Goal: Task Accomplishment & Management: Manage account settings

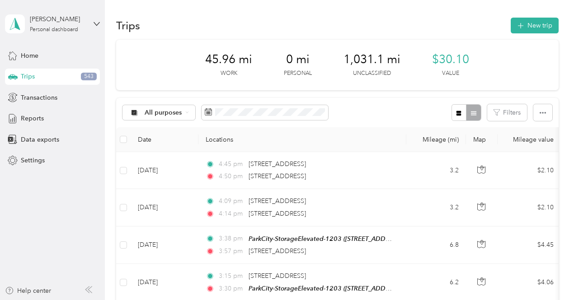
scroll to position [913, 0]
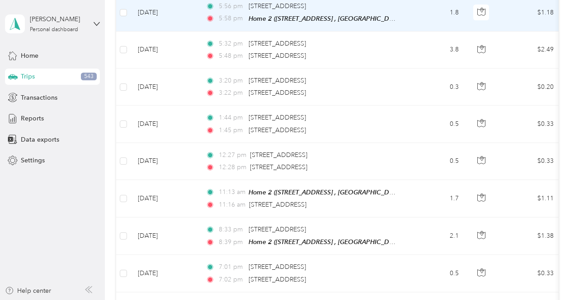
scroll to position [3715, 0]
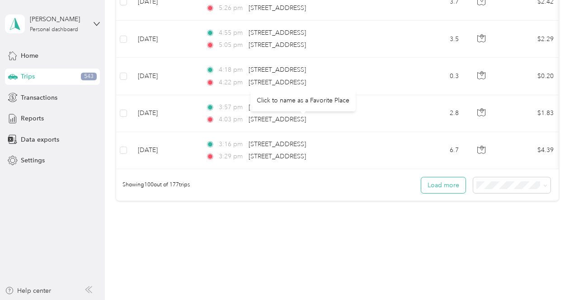
click at [434, 178] on button "Load more" at bounding box center [443, 186] width 44 height 16
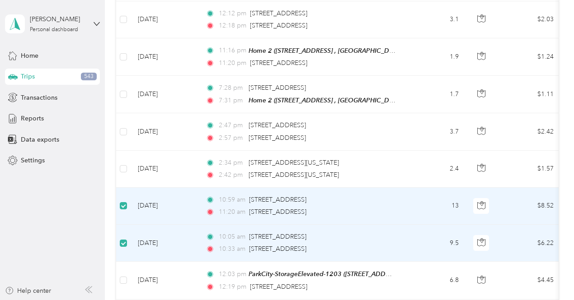
scroll to position [6193, 0]
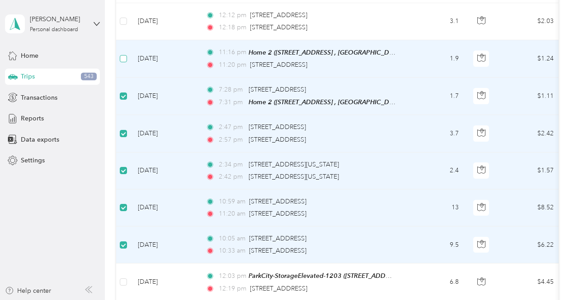
click at [125, 54] on label at bounding box center [123, 59] width 7 height 10
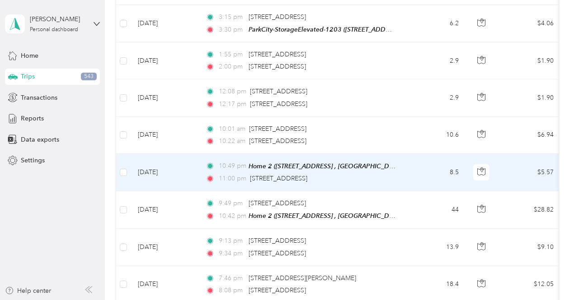
scroll to position [0, 0]
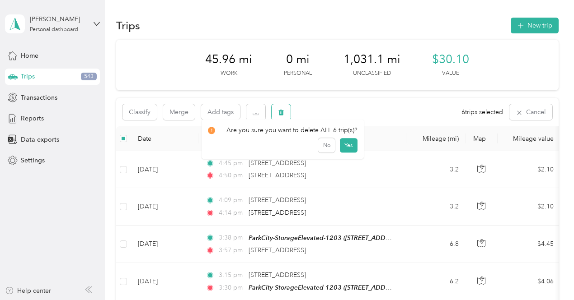
click at [280, 108] on span "button" at bounding box center [281, 112] width 6 height 8
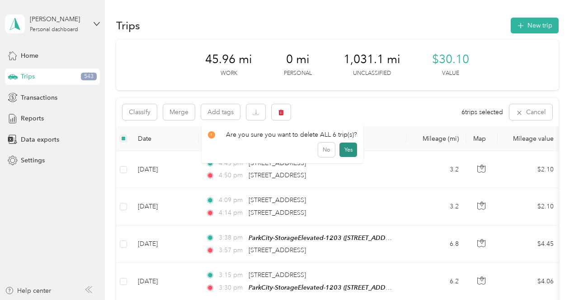
click at [344, 150] on button "Yes" at bounding box center [348, 150] width 18 height 14
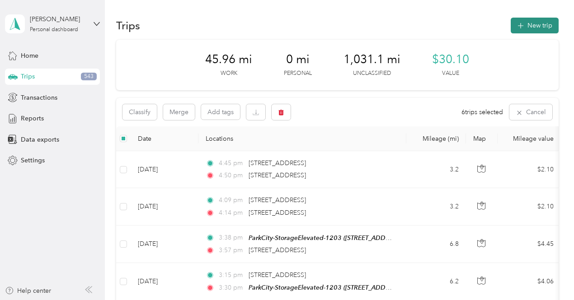
click at [529, 29] on button "New trip" at bounding box center [534, 26] width 48 height 16
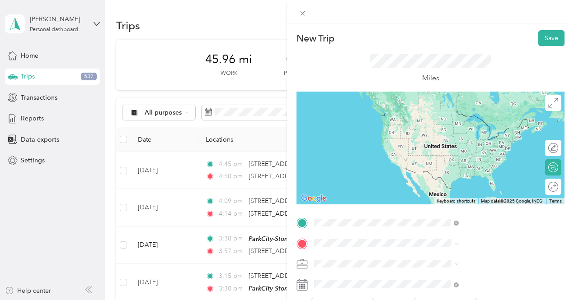
click at [495, 112] on strong "ParkCity-StorageElevated-1203" at bounding box center [504, 120] width 93 height 16
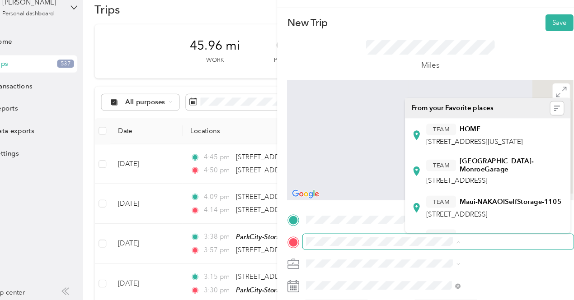
scroll to position [29, 0]
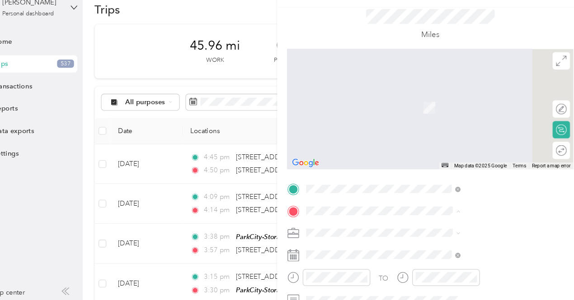
click at [365, 110] on div "New Trip Save This trip cannot be edited because it is either under review, app…" at bounding box center [287, 150] width 574 height 300
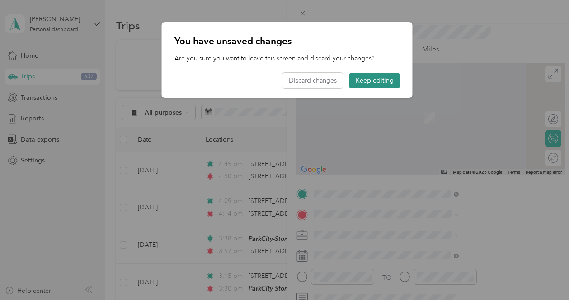
click at [369, 84] on button "Keep editing" at bounding box center [374, 81] width 51 height 16
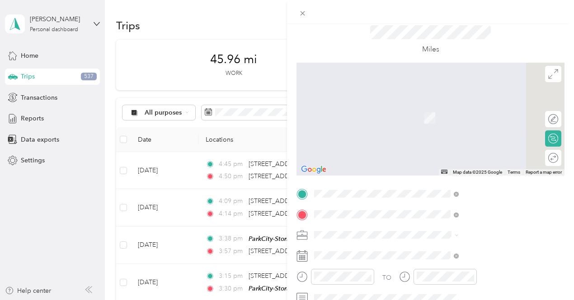
click at [486, 254] on div "6545 North Landmark Drive Park City, Utah 84098, United States" at bounding box center [482, 248] width 138 height 12
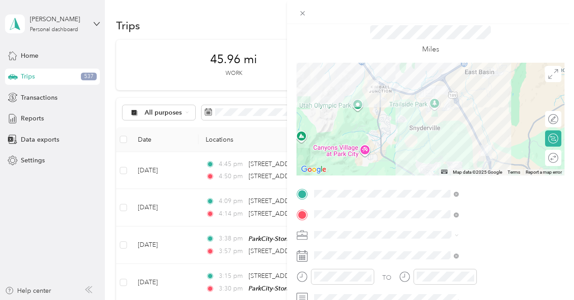
scroll to position [133, 0]
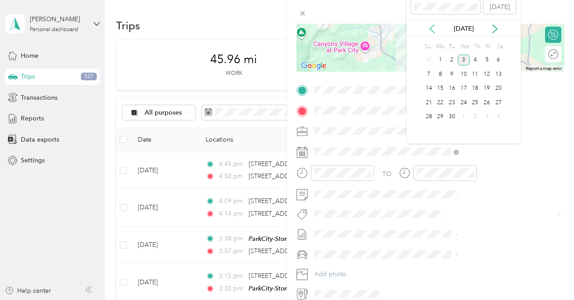
click at [431, 25] on icon at bounding box center [431, 28] width 9 height 9
click at [465, 89] on div "13" at bounding box center [464, 88] width 12 height 11
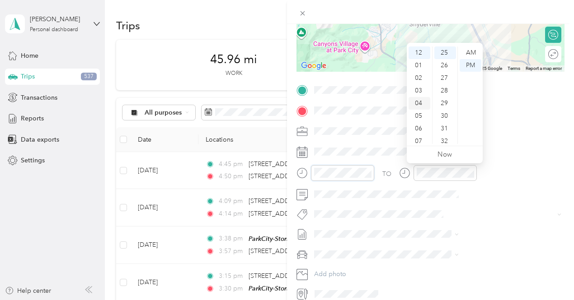
scroll to position [54, 0]
click at [418, 126] on div "10" at bounding box center [419, 125] width 22 height 13
click at [471, 49] on div "AM" at bounding box center [470, 53] width 22 height 13
click at [494, 162] on div "TO Add photo" at bounding box center [430, 192] width 268 height 218
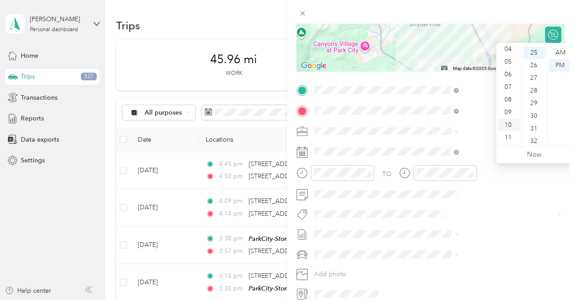
click at [508, 126] on div "10" at bounding box center [509, 125] width 22 height 13
click at [532, 111] on div "44" at bounding box center [534, 113] width 22 height 13
click at [559, 55] on div "AM" at bounding box center [560, 53] width 22 height 13
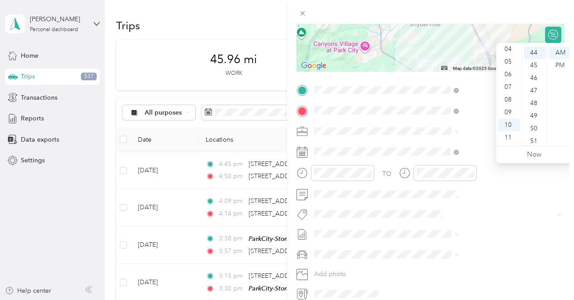
click at [474, 166] on div "TO" at bounding box center [430, 176] width 268 height 22
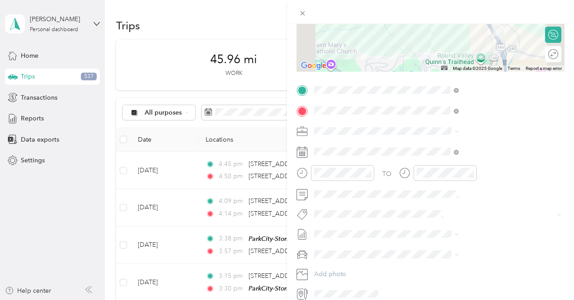
scroll to position [0, 0]
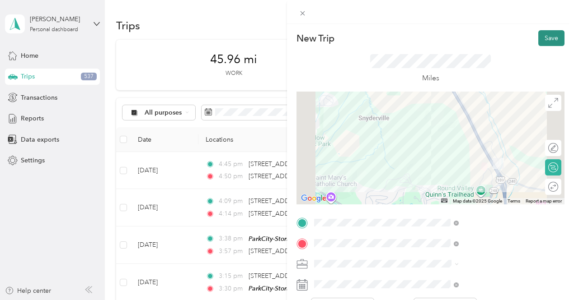
click at [538, 43] on button "Save" at bounding box center [551, 38] width 26 height 16
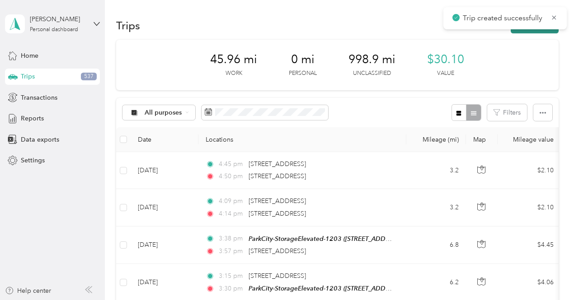
click at [527, 32] on button "New trip" at bounding box center [534, 26] width 48 height 16
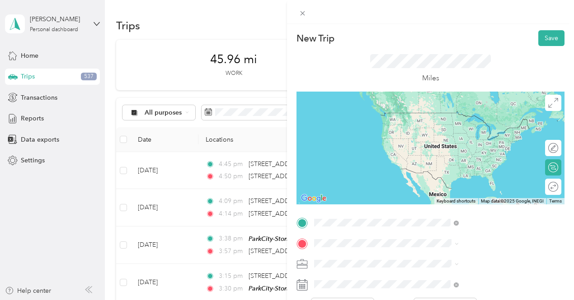
click at [449, 260] on span "6545 North Landmark Drive Park City, Utah 84098, United States" at bounding box center [471, 256] width 90 height 8
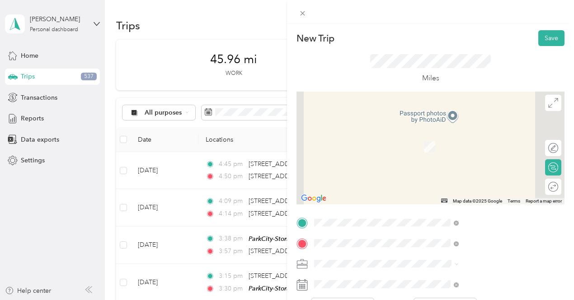
click at [441, 138] on span "7697 Village Way Park City, Utah 84060, United States" at bounding box center [471, 134] width 90 height 8
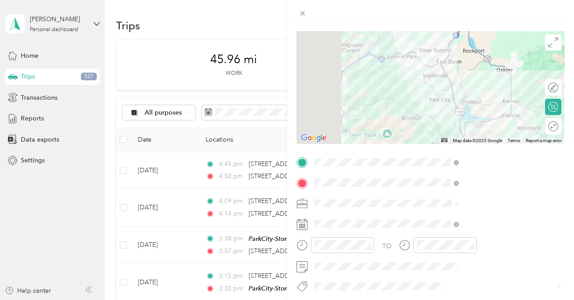
scroll to position [62, 0]
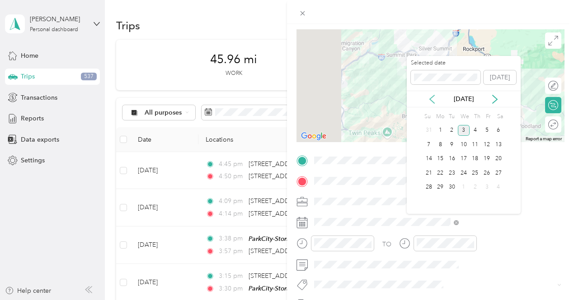
click at [433, 101] on icon at bounding box center [431, 99] width 9 height 9
click at [466, 159] on div "13" at bounding box center [464, 159] width 12 height 11
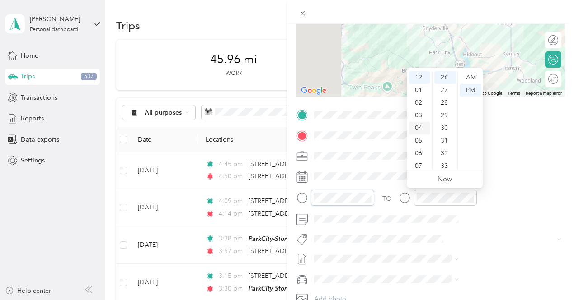
scroll to position [54, 0]
click at [419, 163] on div "11" at bounding box center [419, 162] width 22 height 13
click at [443, 112] on div "03" at bounding box center [445, 115] width 22 height 13
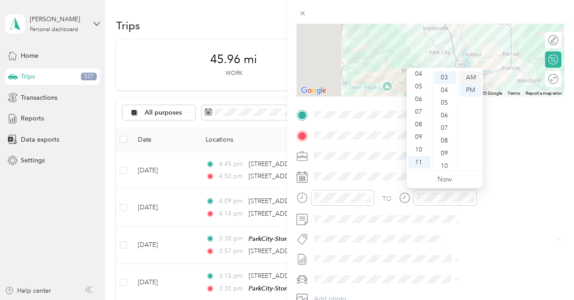
click at [472, 75] on div "AM" at bounding box center [470, 77] width 22 height 13
click at [440, 132] on div "07" at bounding box center [445, 128] width 22 height 13
click at [477, 191] on div at bounding box center [438, 198] width 78 height 16
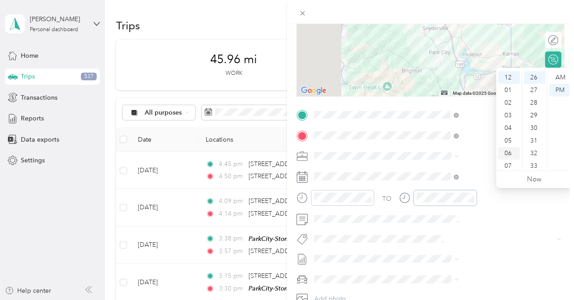
scroll to position [54, 0]
click at [505, 163] on div "11" at bounding box center [509, 162] width 22 height 13
click at [534, 122] on div "37" at bounding box center [534, 121] width 22 height 13
click at [562, 75] on div "AM" at bounding box center [560, 77] width 22 height 13
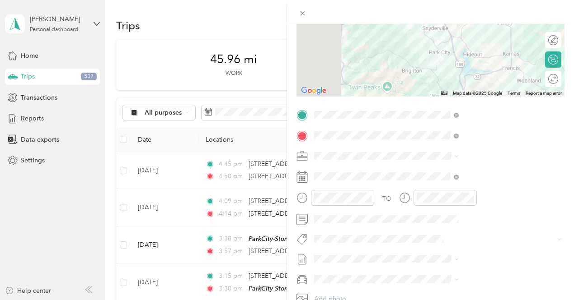
click at [482, 186] on div "TO Add photo" at bounding box center [430, 217] width 268 height 218
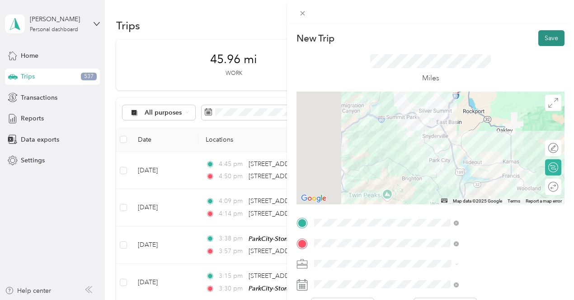
click at [542, 39] on button "Save" at bounding box center [551, 38] width 26 height 16
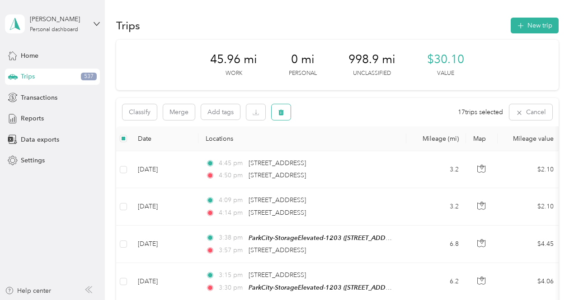
click at [279, 115] on icon "button" at bounding box center [280, 113] width 5 height 6
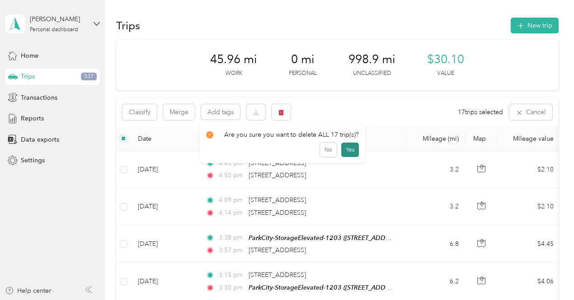
click at [345, 150] on button "Yes" at bounding box center [350, 150] width 18 height 14
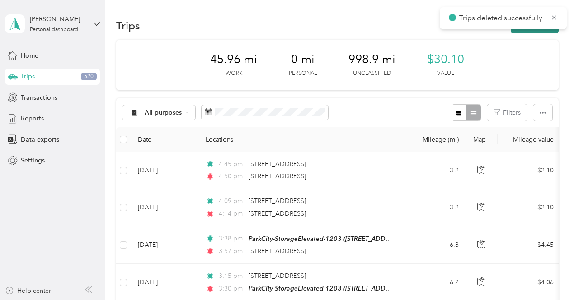
click at [530, 32] on button "New trip" at bounding box center [534, 26] width 48 height 16
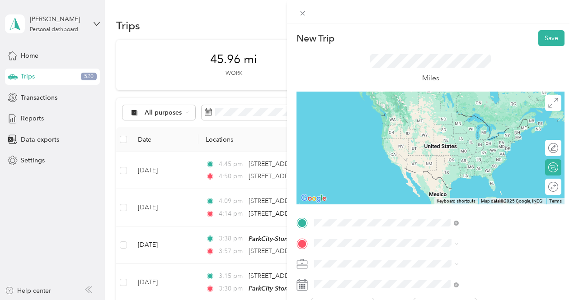
click at [468, 139] on div "TEAM ParkCity-StorageElevated-1203 4006 N. Forestdale Drive , 84098, Park City,…" at bounding box center [488, 125] width 124 height 27
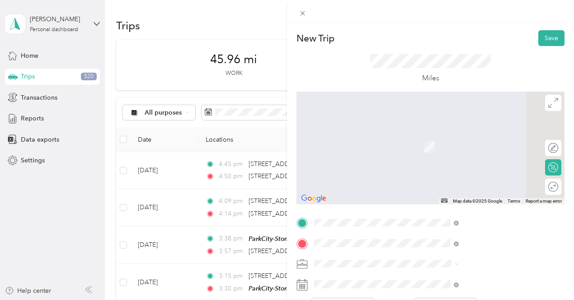
click at [456, 285] on span "59 Daly Avenue Park City, Utah 84060, United States" at bounding box center [488, 280] width 124 height 16
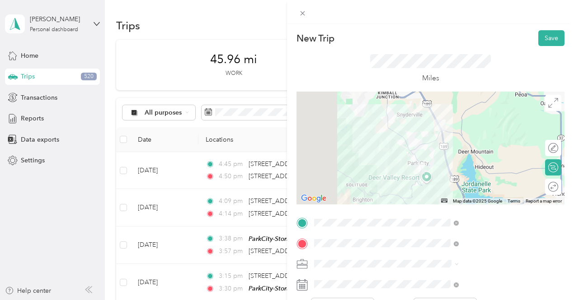
scroll to position [79, 0]
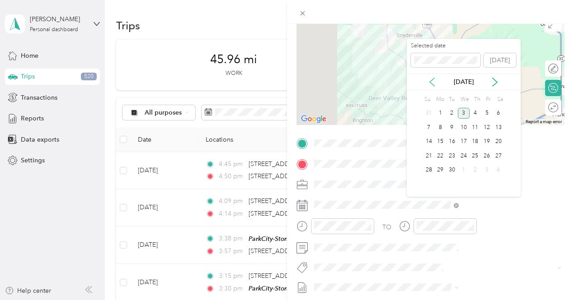
click at [431, 84] on icon at bounding box center [431, 82] width 9 height 9
click at [484, 140] on div "15" at bounding box center [487, 141] width 12 height 11
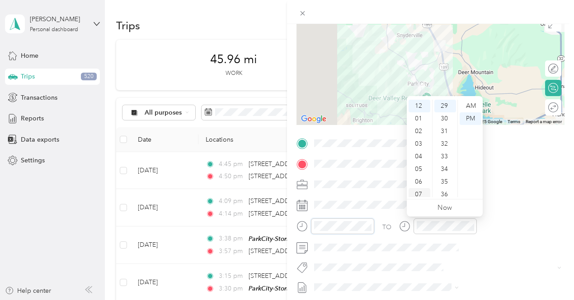
scroll to position [54, 0]
click at [418, 185] on div "11" at bounding box center [419, 191] width 22 height 13
click at [471, 108] on div "AM" at bounding box center [470, 106] width 22 height 13
click at [486, 219] on div "TO" at bounding box center [430, 230] width 268 height 22
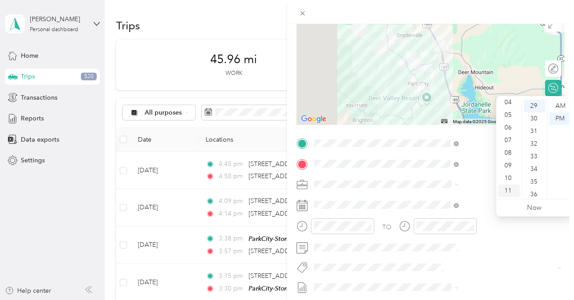
click at [508, 192] on div "11" at bounding box center [509, 191] width 22 height 13
click at [535, 176] on div "46" at bounding box center [534, 178] width 22 height 13
click at [562, 106] on div "AM" at bounding box center [560, 106] width 22 height 13
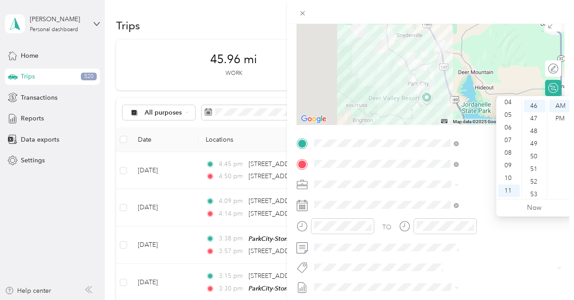
click at [477, 237] on div "TO" at bounding box center [430, 230] width 268 height 22
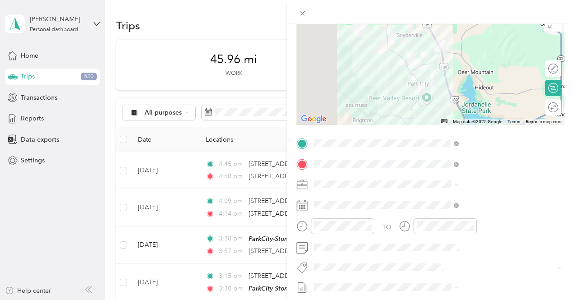
scroll to position [0, 0]
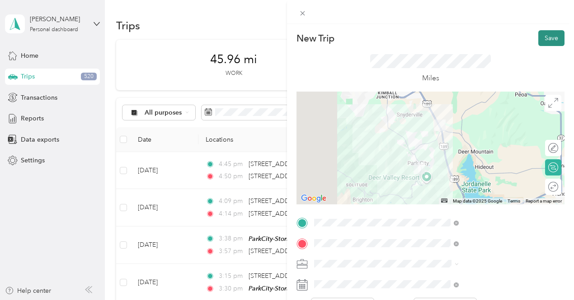
click at [546, 36] on button "Save" at bounding box center [551, 38] width 26 height 16
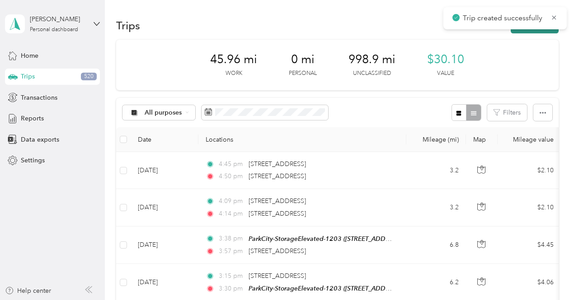
click at [539, 30] on button "New trip" at bounding box center [534, 26] width 48 height 16
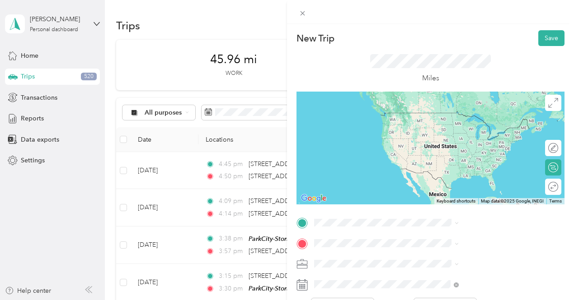
click at [466, 261] on span "59 Daly Avenue Park City, Utah 84060, United States" at bounding box center [488, 258] width 124 height 16
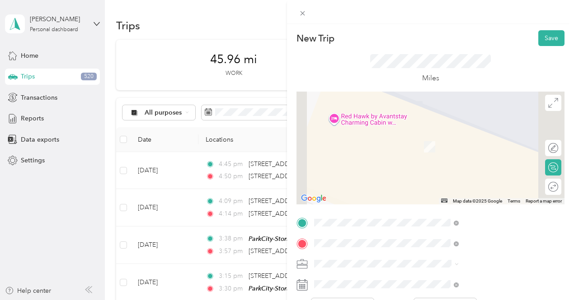
click at [481, 132] on span "3793 Blackstone Drive Park City, Utah 84098, United States" at bounding box center [471, 134] width 90 height 8
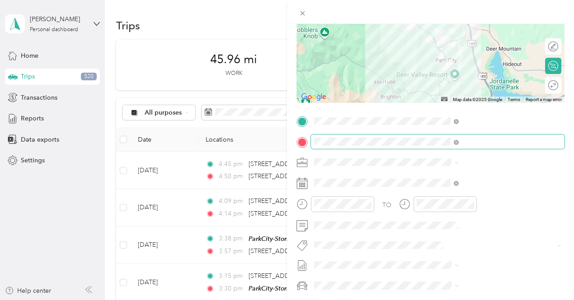
scroll to position [102, 0]
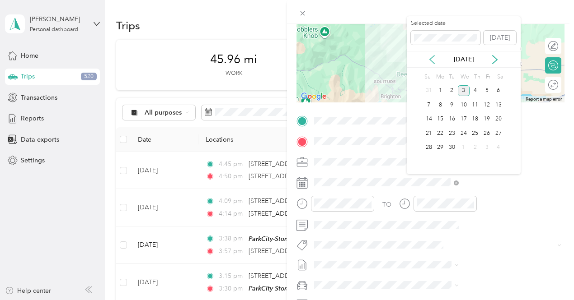
click at [432, 58] on icon at bounding box center [431, 59] width 9 height 9
click at [488, 122] on div "15" at bounding box center [487, 119] width 12 height 11
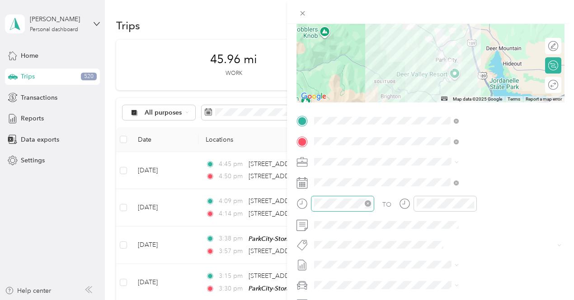
click at [374, 197] on div at bounding box center [342, 204] width 63 height 16
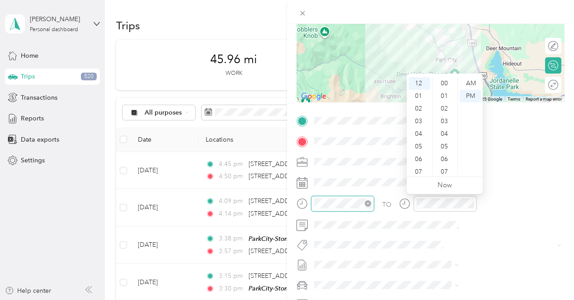
scroll to position [367, 0]
click at [421, 99] on div "01" at bounding box center [419, 96] width 22 height 13
click at [444, 107] on div "24" at bounding box center [445, 110] width 22 height 13
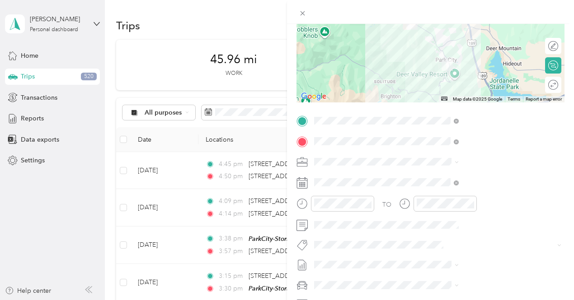
click at [491, 198] on div "TO" at bounding box center [430, 207] width 268 height 22
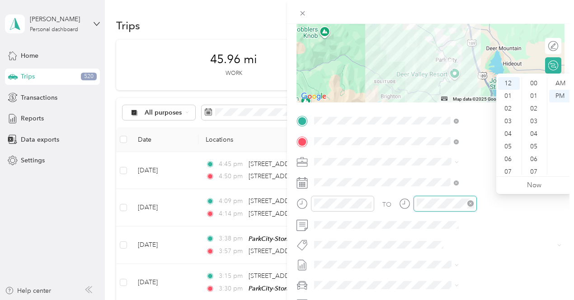
scroll to position [367, 0]
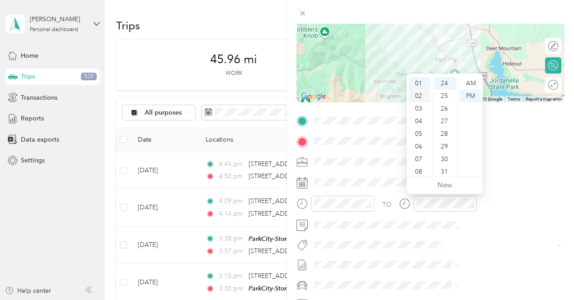
click at [416, 98] on div "02" at bounding box center [419, 96] width 22 height 13
click at [443, 137] on div "04" at bounding box center [445, 134] width 22 height 13
click at [474, 210] on div "TO" at bounding box center [430, 207] width 268 height 22
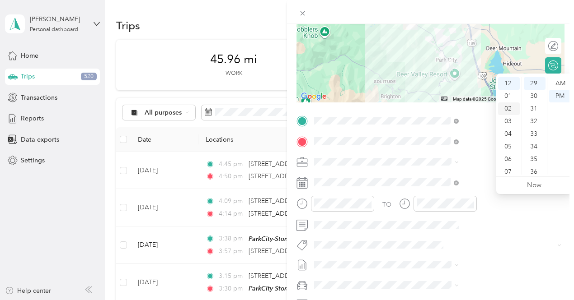
click at [507, 112] on div "02" at bounding box center [509, 109] width 22 height 13
click at [536, 101] on div "23" at bounding box center [534, 99] width 22 height 13
click at [391, 205] on div "TO" at bounding box center [386, 204] width 9 height 9
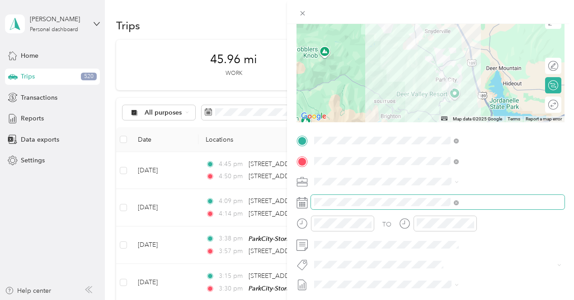
scroll to position [0, 0]
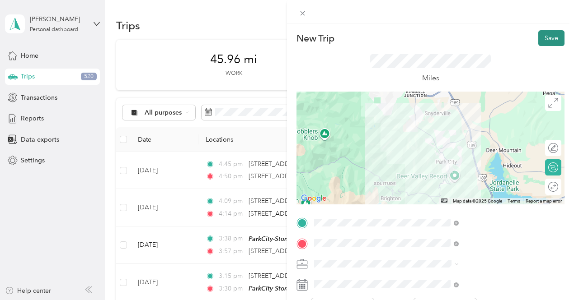
click at [538, 43] on button "Save" at bounding box center [551, 38] width 26 height 16
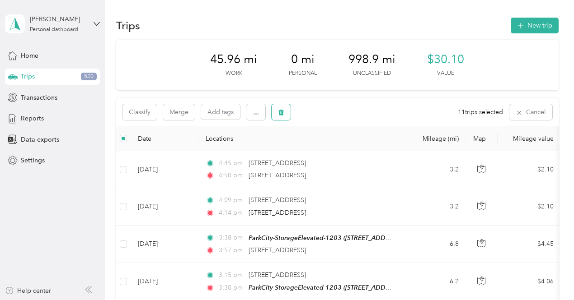
click at [287, 114] on button "button" at bounding box center [280, 112] width 19 height 16
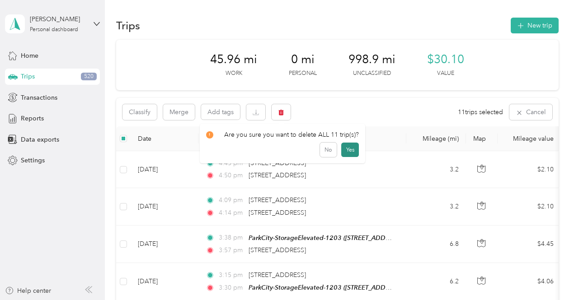
click at [346, 146] on button "Yes" at bounding box center [350, 150] width 18 height 14
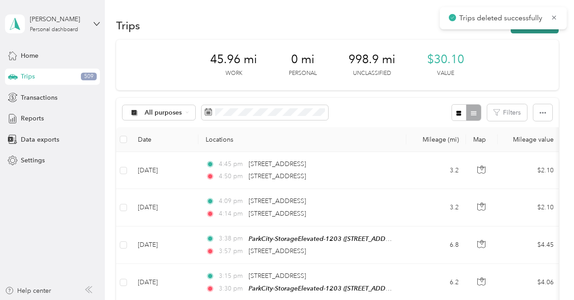
click at [519, 29] on button "New trip" at bounding box center [534, 26] width 48 height 16
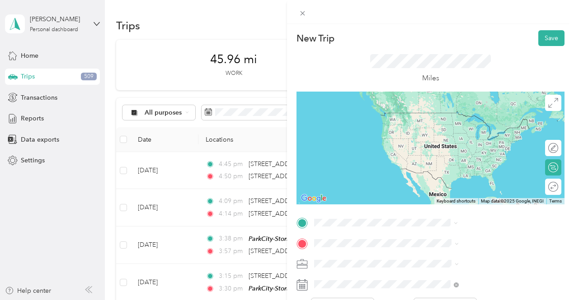
click at [473, 123] on strong "ParkCity-StorageElevated-1203" at bounding box center [504, 120] width 93 height 16
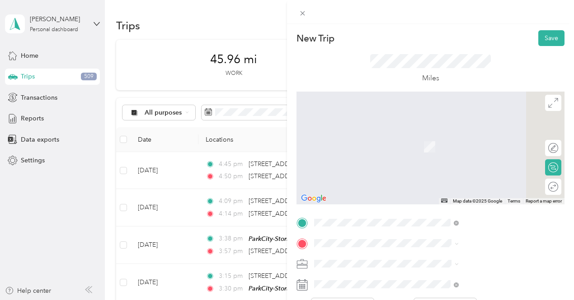
click at [468, 137] on span "720 Deer Valley Drive Park City, Utah 84060, United States" at bounding box center [471, 133] width 90 height 8
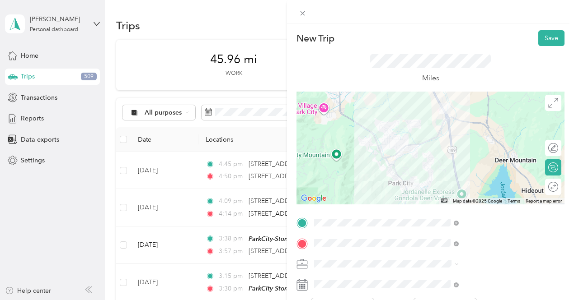
scroll to position [63, 0]
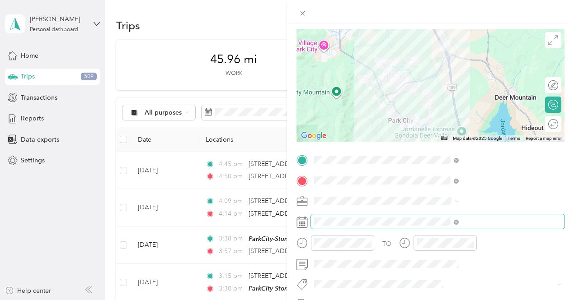
click at [437, 217] on span at bounding box center [437, 222] width 253 height 14
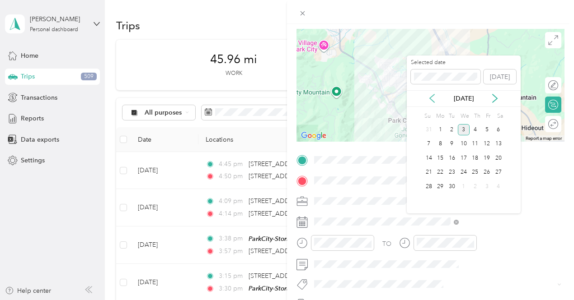
click at [431, 95] on icon at bounding box center [431, 98] width 9 height 9
click at [498, 159] on div "16" at bounding box center [498, 158] width 12 height 11
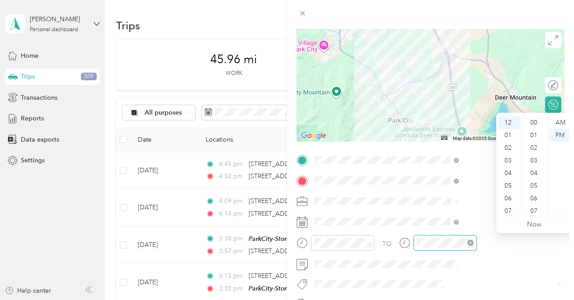
scroll to position [392, 0]
click at [508, 139] on div "01" at bounding box center [509, 135] width 22 height 13
click at [507, 125] on div "12" at bounding box center [509, 123] width 22 height 13
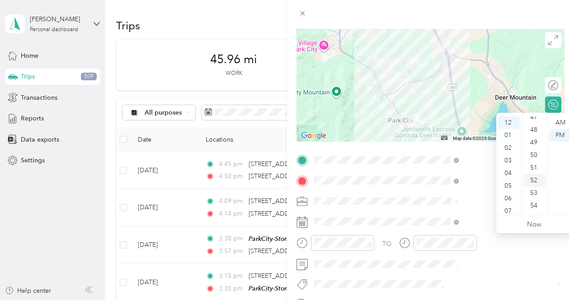
click at [531, 178] on div "52" at bounding box center [534, 180] width 22 height 13
click at [476, 232] on div "TO Add photo" at bounding box center [430, 262] width 268 height 218
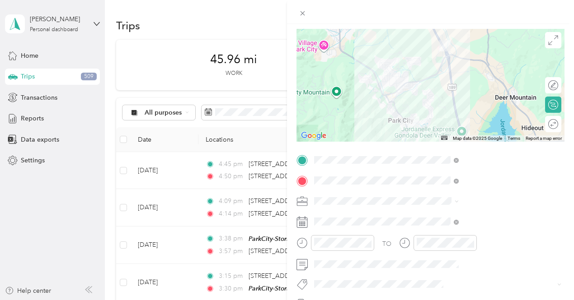
scroll to position [0, 0]
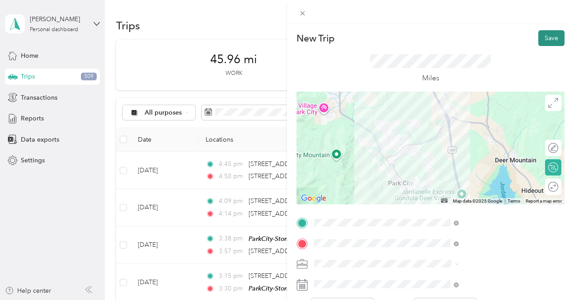
click at [540, 37] on button "Save" at bounding box center [551, 38] width 26 height 16
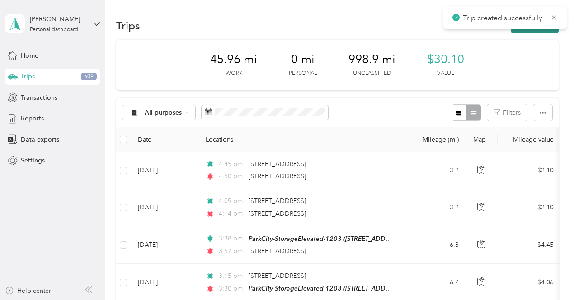
click at [540, 30] on button "New trip" at bounding box center [534, 26] width 48 height 16
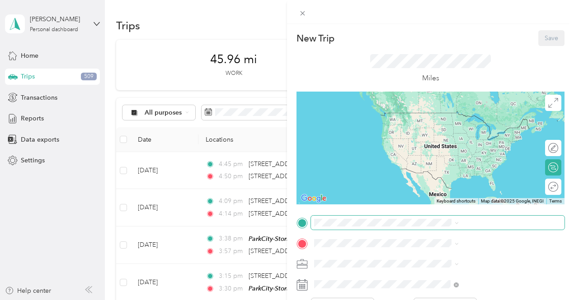
click at [445, 218] on span at bounding box center [437, 223] width 253 height 14
click at [432, 228] on span at bounding box center [437, 223] width 253 height 14
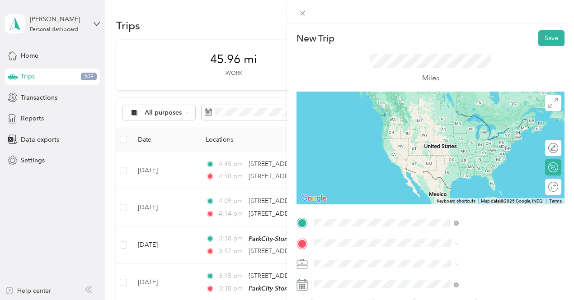
click at [468, 117] on span "720 Deer Valley Drive Park City, Utah 84060, United States" at bounding box center [471, 113] width 90 height 8
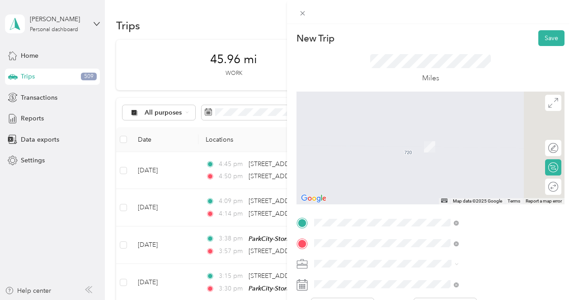
click at [485, 140] on span "184 Daly Avenue Park City, Utah 84060, United States" at bounding box center [488, 138] width 124 height 16
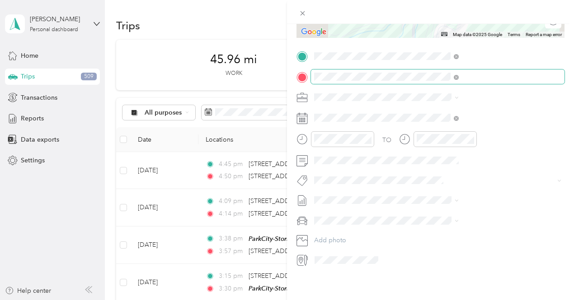
scroll to position [173, 0]
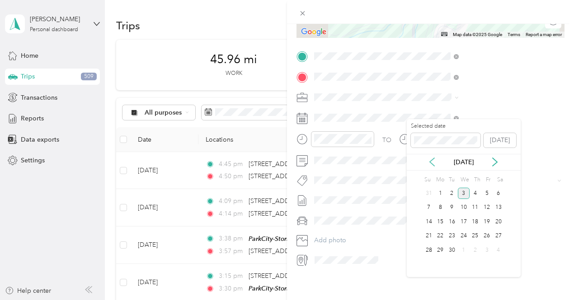
click at [429, 163] on icon at bounding box center [431, 162] width 9 height 9
click at [496, 223] on div "16" at bounding box center [498, 221] width 12 height 11
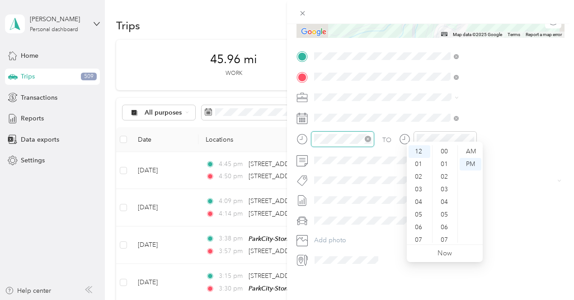
scroll to position [417, 0]
click at [420, 174] on div "02" at bounding box center [419, 177] width 22 height 13
click at [447, 163] on div "01" at bounding box center [445, 164] width 22 height 13
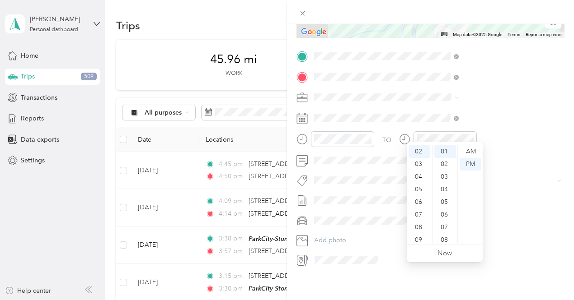
click at [474, 124] on div "TO Add photo" at bounding box center [430, 158] width 268 height 218
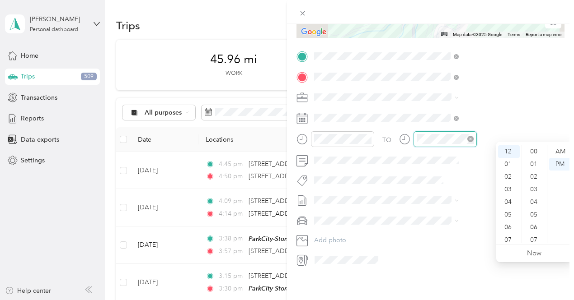
scroll to position [417, 0]
click at [512, 173] on div "02" at bounding box center [509, 177] width 22 height 13
click at [530, 164] on div "06" at bounding box center [534, 162] width 22 height 13
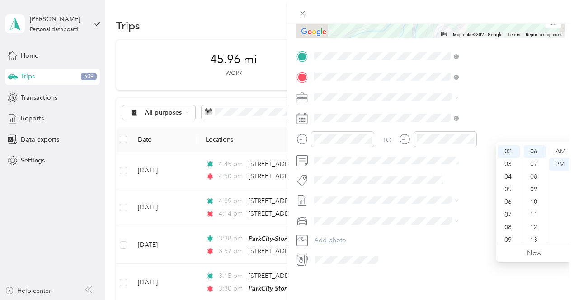
click at [481, 124] on div "TO Add photo" at bounding box center [430, 158] width 268 height 218
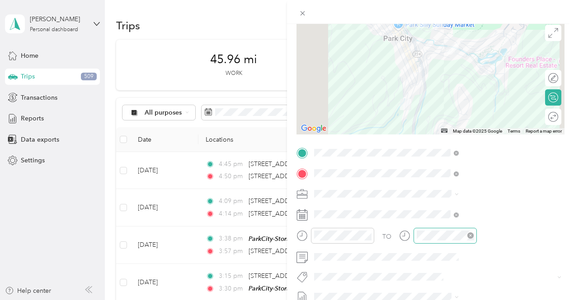
scroll to position [0, 0]
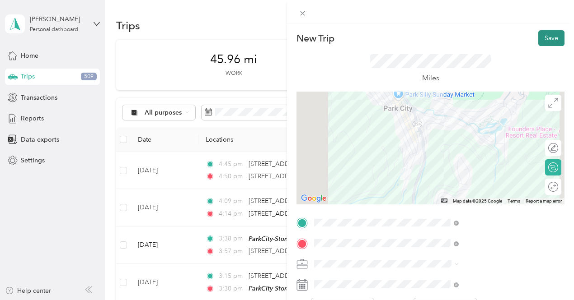
click at [538, 34] on button "Save" at bounding box center [551, 38] width 26 height 16
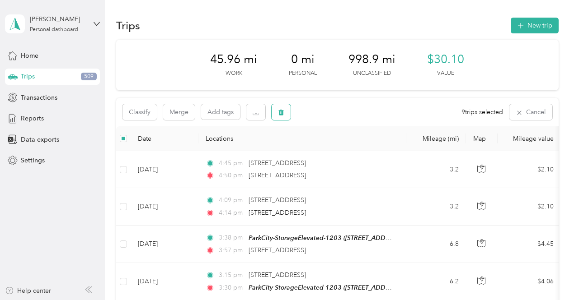
click at [289, 104] on button "button" at bounding box center [280, 112] width 19 height 16
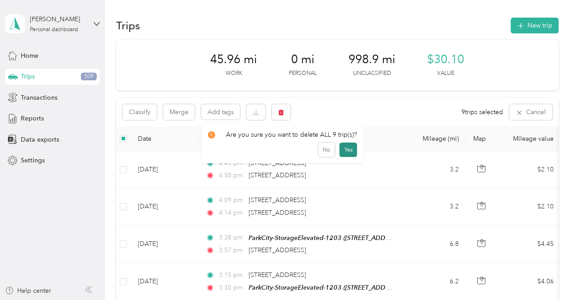
click at [345, 148] on button "Yes" at bounding box center [348, 150] width 18 height 14
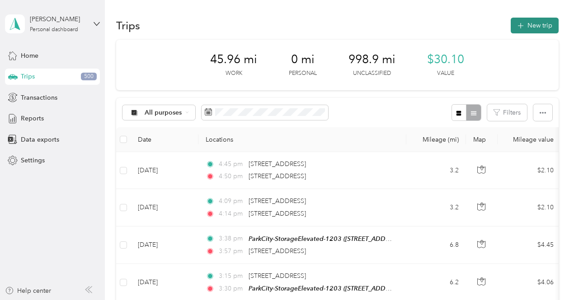
click at [533, 25] on button "New trip" at bounding box center [534, 26] width 48 height 16
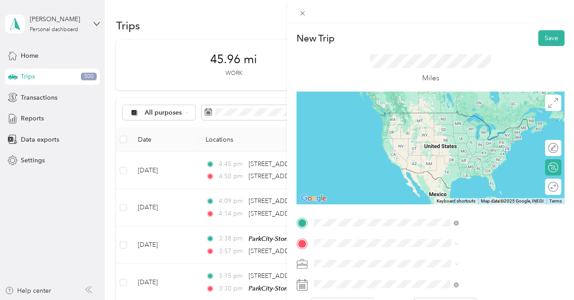
click at [488, 131] on span "4006 N. Forestdale Drive , 84098, Park City, Utah" at bounding box center [471, 135] width 90 height 8
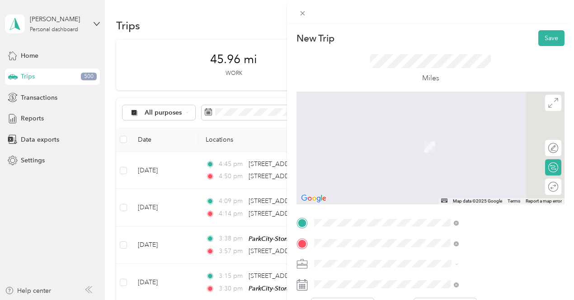
click at [461, 276] on span "1976 Dotterel Circle Heber City, Utah 84032, United States" at bounding box center [471, 276] width 90 height 8
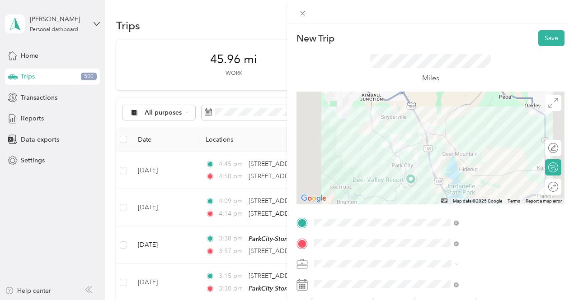
scroll to position [104, 0]
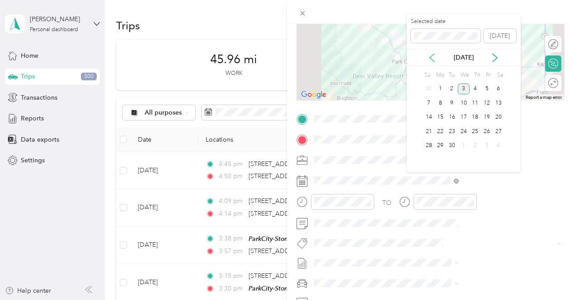
click at [430, 57] on icon at bounding box center [431, 57] width 9 height 9
click at [441, 131] on div "18" at bounding box center [440, 131] width 12 height 11
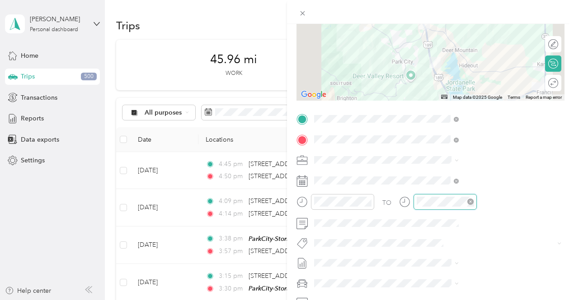
scroll to position [430, 0]
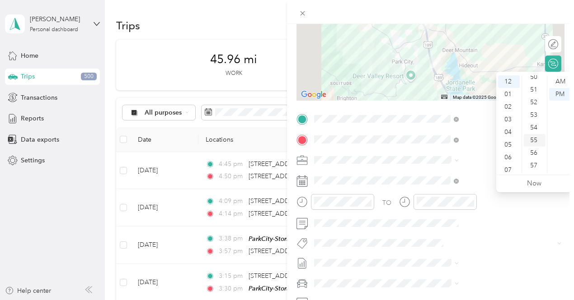
click at [528, 140] on div "55" at bounding box center [534, 140] width 22 height 13
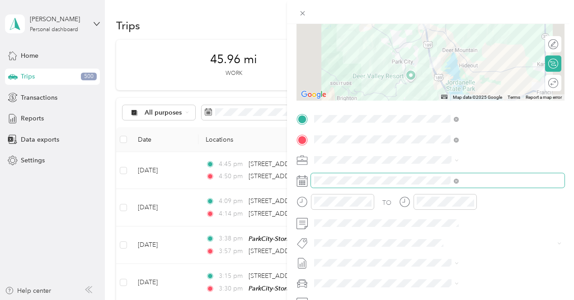
scroll to position [0, 0]
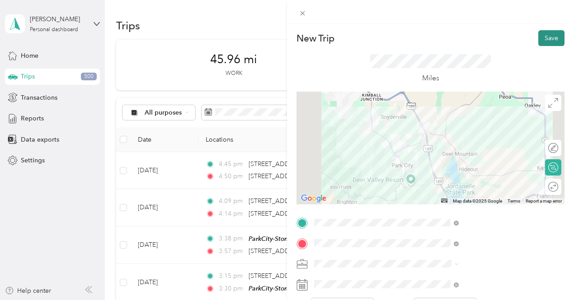
click at [538, 39] on button "Save" at bounding box center [551, 38] width 26 height 16
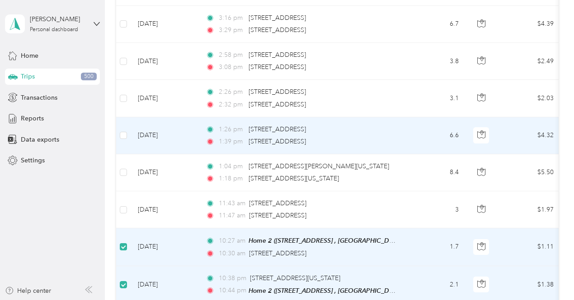
scroll to position [3838, 0]
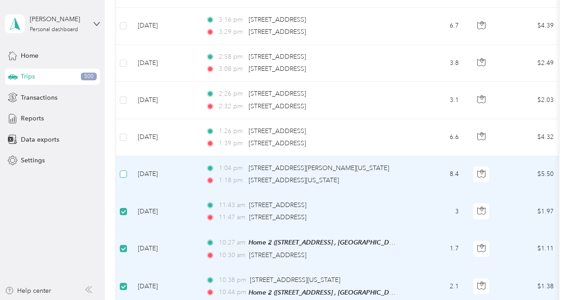
click at [125, 169] on label at bounding box center [123, 174] width 7 height 10
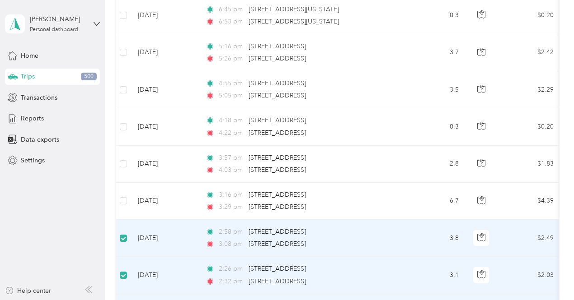
scroll to position [3662, 0]
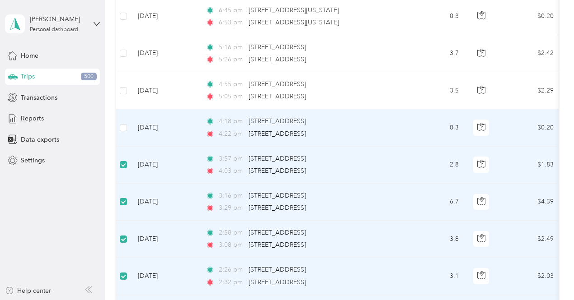
click at [127, 109] on td at bounding box center [123, 127] width 14 height 37
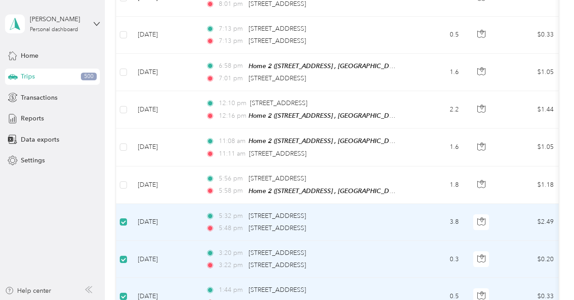
scroll to position [3195, 0]
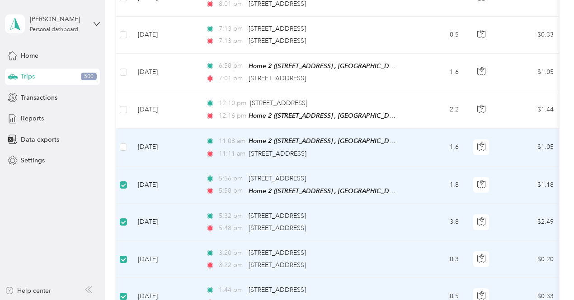
click at [119, 129] on td at bounding box center [123, 147] width 14 height 37
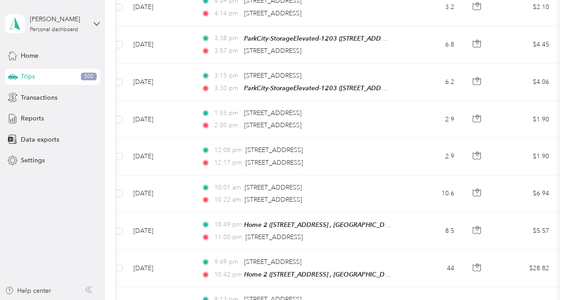
scroll to position [0, 0]
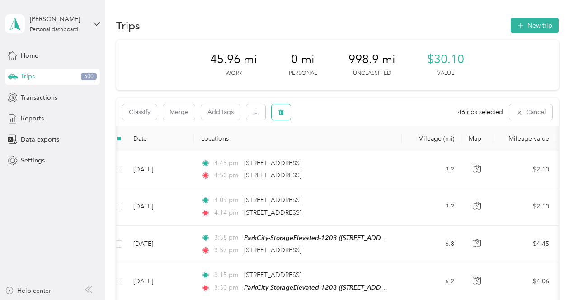
click at [290, 105] on button "button" at bounding box center [280, 112] width 19 height 16
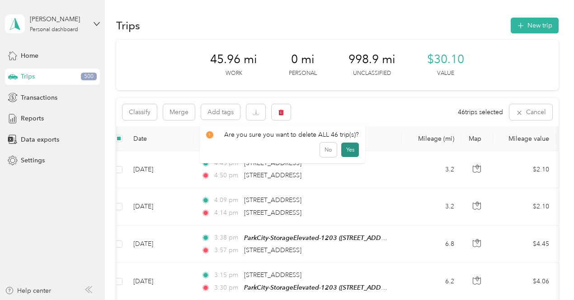
click at [352, 156] on button "Yes" at bounding box center [350, 150] width 18 height 14
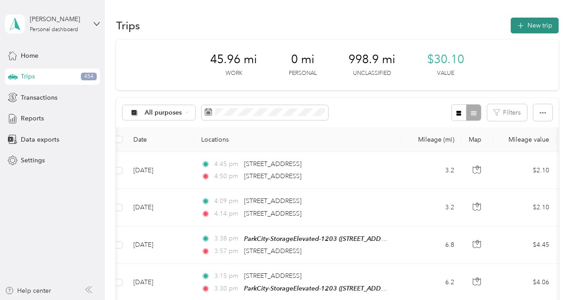
click at [522, 22] on button "New trip" at bounding box center [534, 26] width 48 height 16
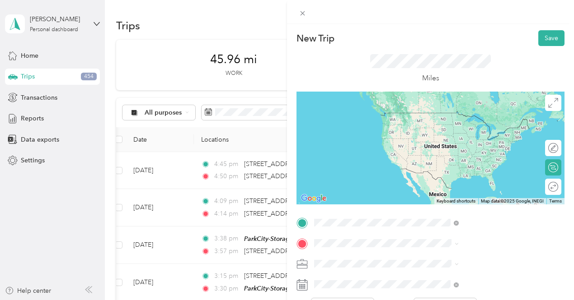
click at [474, 136] on span "4006 N. Forestdale Drive , 84098, Park City, Utah" at bounding box center [471, 135] width 90 height 8
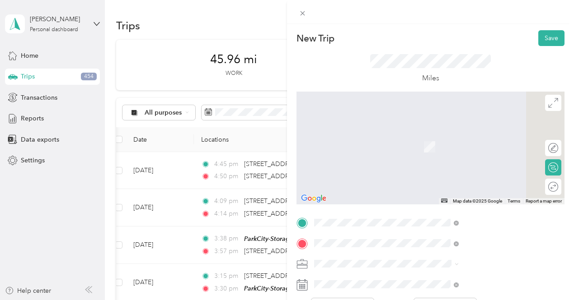
click at [464, 135] on span "3793 Blackstone Drive Park City, Utah 84098, United States" at bounding box center [471, 134] width 90 height 8
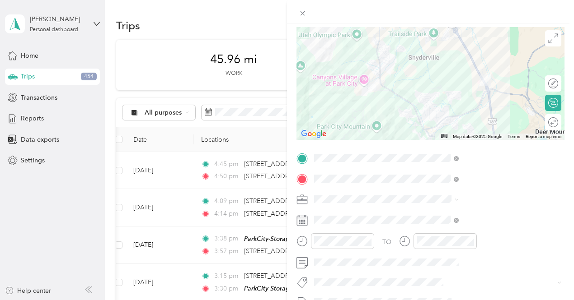
scroll to position [65, 0]
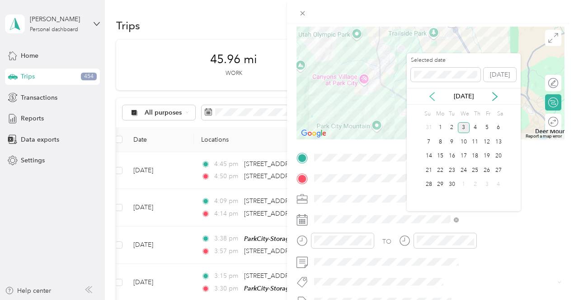
click at [429, 93] on icon at bounding box center [431, 96] width 9 height 9
click at [497, 171] on div "23" at bounding box center [498, 170] width 12 height 11
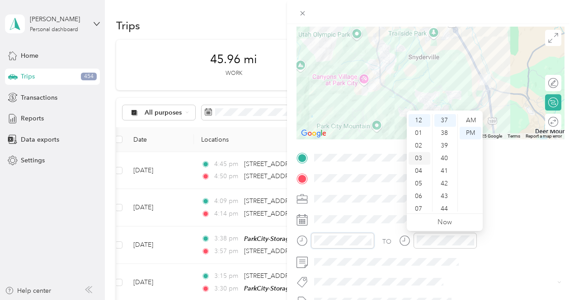
scroll to position [54, 0]
click at [416, 201] on div "11" at bounding box center [419, 205] width 22 height 13
click at [473, 118] on div "AM" at bounding box center [470, 120] width 22 height 13
click at [475, 237] on div "TO" at bounding box center [430, 244] width 268 height 22
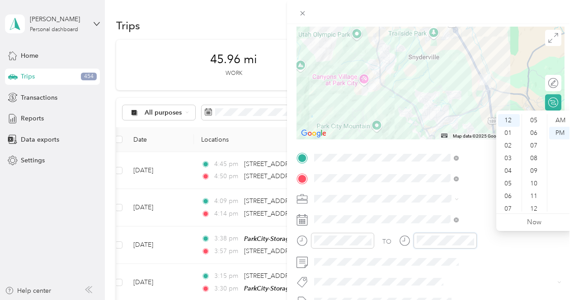
scroll to position [0, 0]
click at [534, 121] on div "00" at bounding box center [534, 120] width 22 height 13
click at [483, 251] on div "TO" at bounding box center [430, 244] width 268 height 22
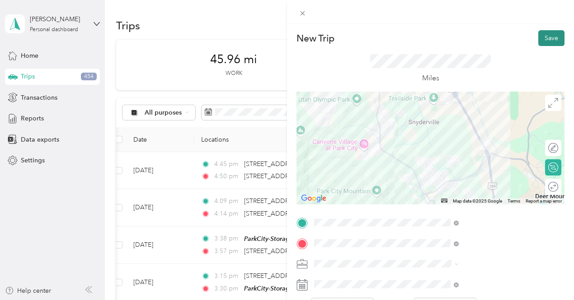
click at [548, 41] on button "Save" at bounding box center [551, 38] width 26 height 16
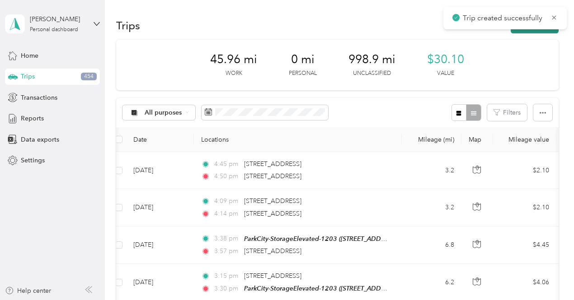
click at [532, 32] on button "New trip" at bounding box center [534, 26] width 48 height 16
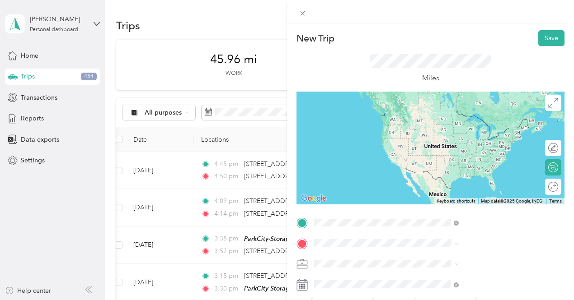
click at [471, 112] on span "3793 Blackstone Drive Park City, Utah 84098, United States" at bounding box center [471, 113] width 90 height 8
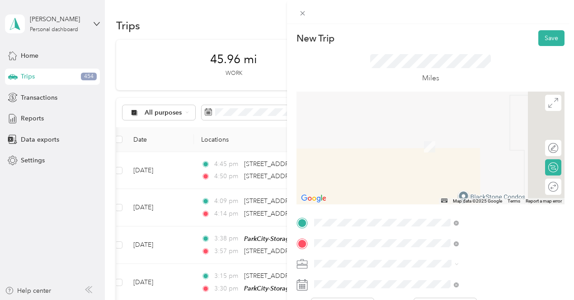
click at [477, 140] on div "3754 Navajo Trail Park City, Utah 84098, United States" at bounding box center [482, 134] width 138 height 12
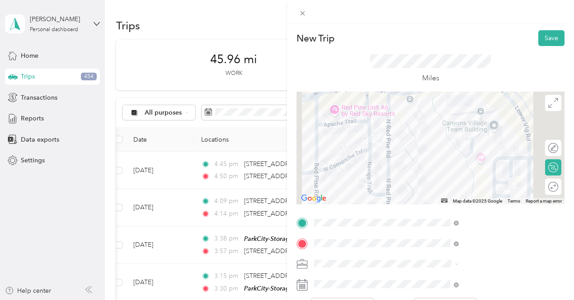
scroll to position [149, 0]
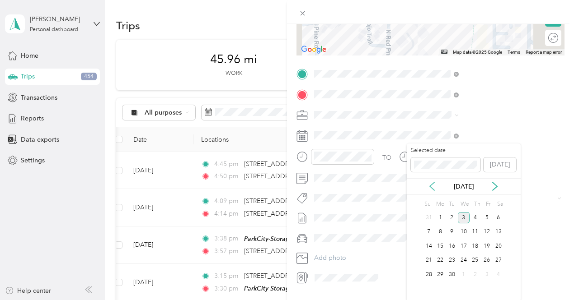
click at [436, 184] on icon at bounding box center [431, 186] width 9 height 9
click at [497, 258] on div "23" at bounding box center [498, 260] width 12 height 11
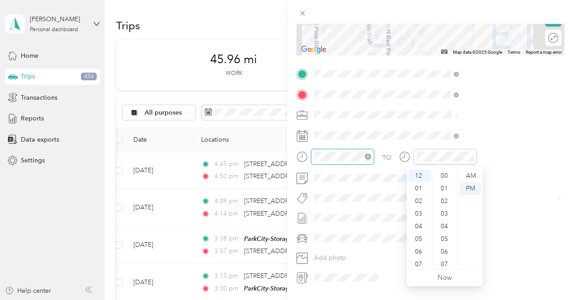
scroll to position [481, 0]
click at [419, 188] on div "01" at bounding box center [419, 188] width 22 height 13
click at [444, 229] on div "12" at bounding box center [445, 228] width 22 height 13
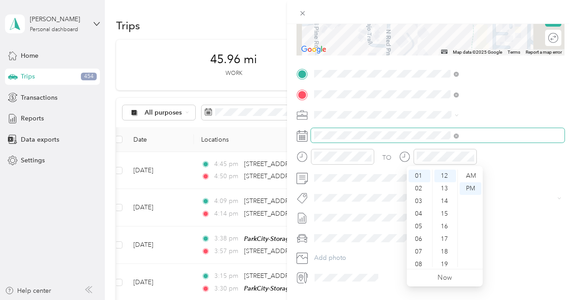
click at [490, 140] on span at bounding box center [437, 135] width 253 height 14
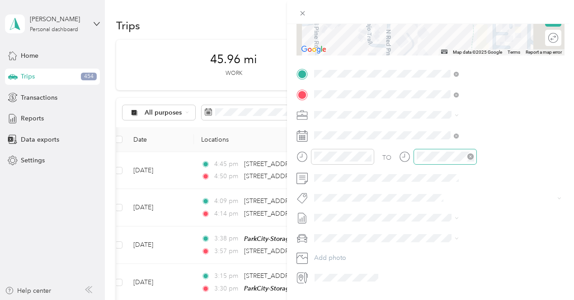
click at [477, 162] on div at bounding box center [444, 157] width 63 height 16
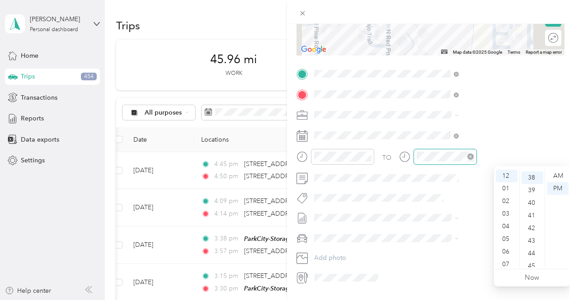
scroll to position [481, 0]
click at [504, 190] on div "01" at bounding box center [506, 188] width 22 height 13
click at [532, 188] on div "14" at bounding box center [532, 187] width 22 height 13
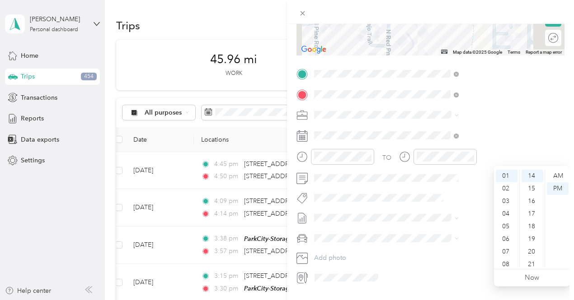
click at [471, 146] on div "TO Add photo" at bounding box center [430, 176] width 268 height 218
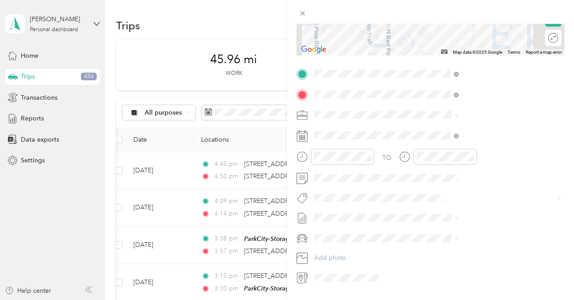
scroll to position [0, 2]
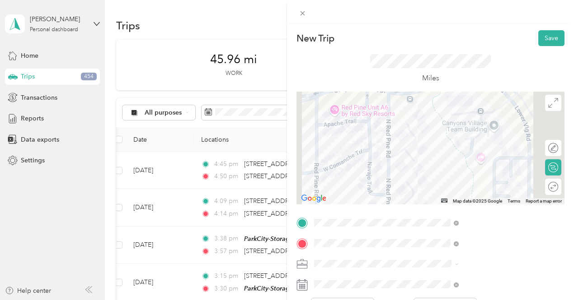
click at [534, 48] on div "Miles" at bounding box center [430, 69] width 268 height 46
click at [549, 36] on button "Save" at bounding box center [551, 38] width 26 height 16
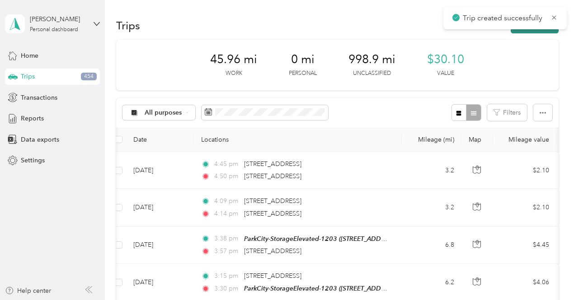
click at [529, 30] on button "New trip" at bounding box center [534, 26] width 48 height 16
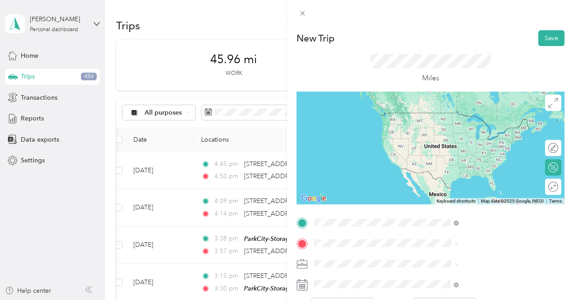
click at [479, 114] on span "3754 Navajo Trail Park City, Utah 84098, United States" at bounding box center [471, 113] width 90 height 8
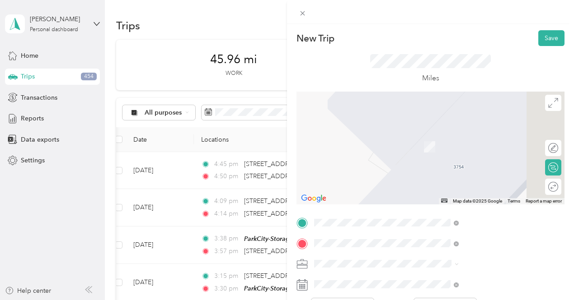
click at [478, 203] on li "4273 Willow Draw Road Park City, Utah 84098, United States" at bounding box center [482, 194] width 151 height 19
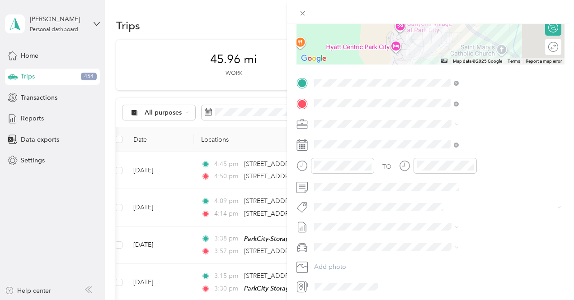
scroll to position [140, 0]
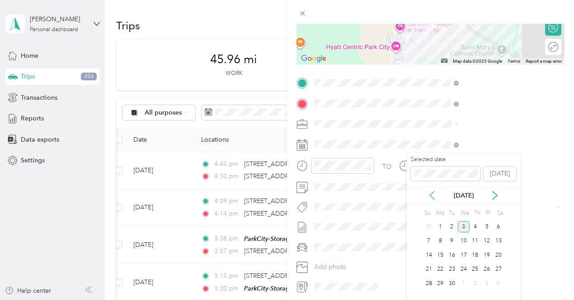
click at [431, 194] on icon at bounding box center [432, 196] width 5 height 8
click at [497, 270] on div "23" at bounding box center [498, 269] width 12 height 11
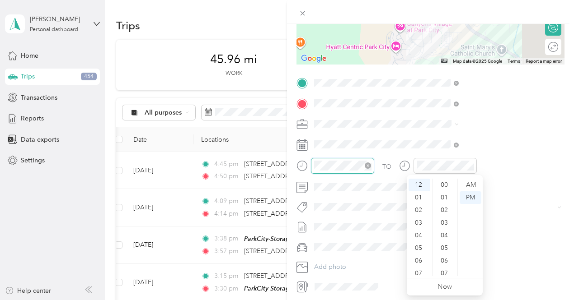
scroll to position [493, 0]
click at [416, 224] on div "03" at bounding box center [419, 223] width 22 height 13
click at [446, 220] on div "33" at bounding box center [445, 215] width 22 height 13
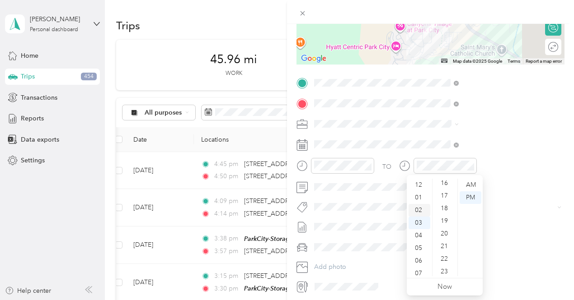
click at [416, 213] on div "02" at bounding box center [419, 210] width 22 height 13
click at [439, 221] on div "36" at bounding box center [445, 223] width 22 height 13
click at [439, 221] on div "39" at bounding box center [445, 223] width 22 height 13
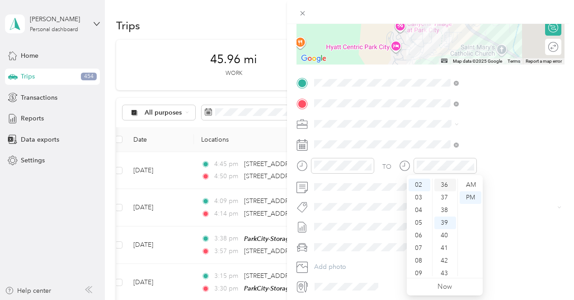
scroll to position [493, 0]
click at [497, 152] on div "TO Add photo" at bounding box center [430, 185] width 268 height 218
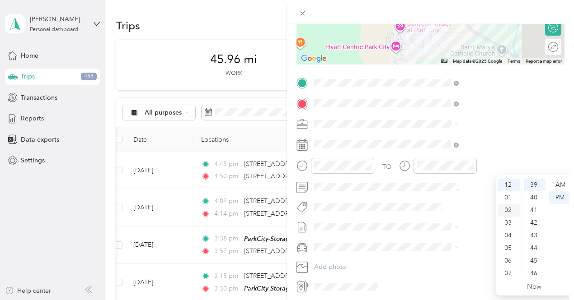
click at [511, 210] on div "02" at bounding box center [509, 210] width 22 height 13
click at [533, 211] on div "41" at bounding box center [534, 210] width 22 height 13
click at [488, 158] on div "TO" at bounding box center [430, 169] width 268 height 22
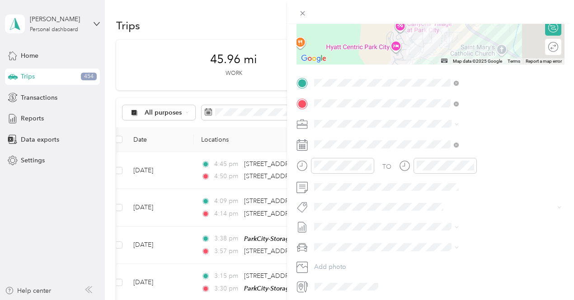
scroll to position [0, 0]
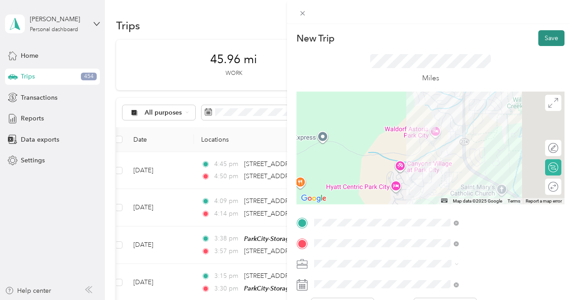
click at [539, 39] on button "Save" at bounding box center [551, 38] width 26 height 16
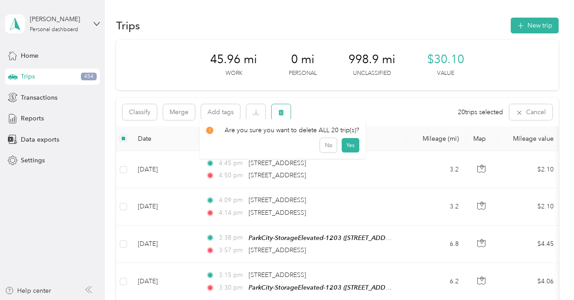
click at [285, 111] on button "button" at bounding box center [280, 112] width 19 height 16
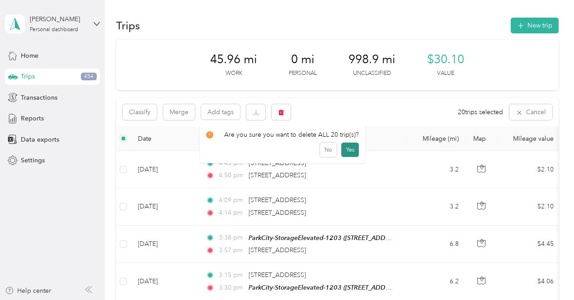
click at [350, 151] on button "Yes" at bounding box center [350, 150] width 18 height 14
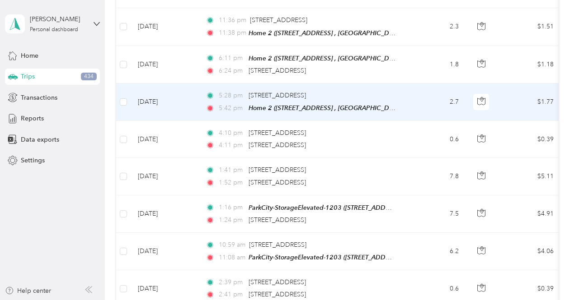
scroll to position [2170, 0]
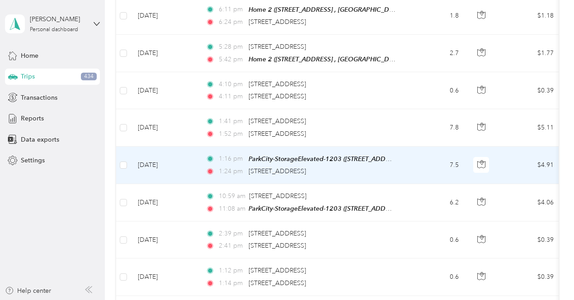
click at [408, 157] on td "7.5" at bounding box center [436, 165] width 60 height 37
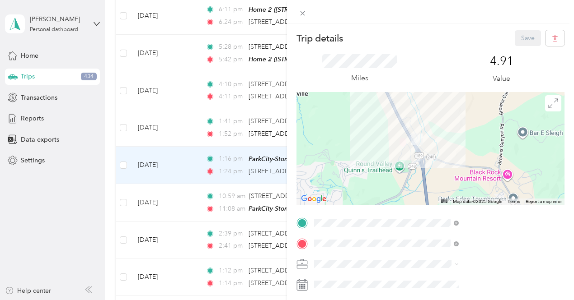
drag, startPoint x: 494, startPoint y: 159, endPoint x: 421, endPoint y: 112, distance: 86.8
click at [421, 112] on div at bounding box center [430, 148] width 268 height 113
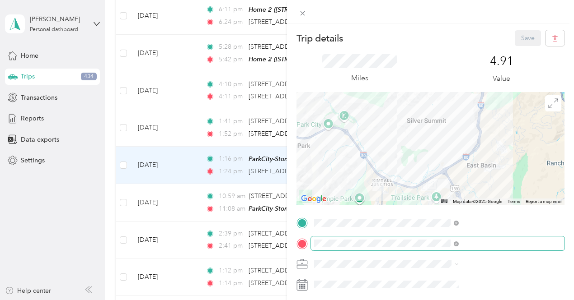
click at [512, 241] on div "Trip details Save This trip cannot be edited because it is either under review,…" at bounding box center [430, 232] width 268 height 404
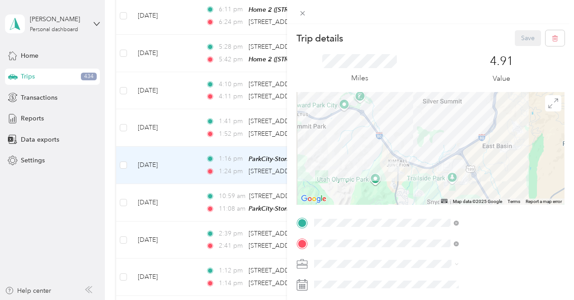
drag, startPoint x: 455, startPoint y: 167, endPoint x: 496, endPoint y: 127, distance: 57.2
click at [496, 127] on div at bounding box center [430, 148] width 268 height 113
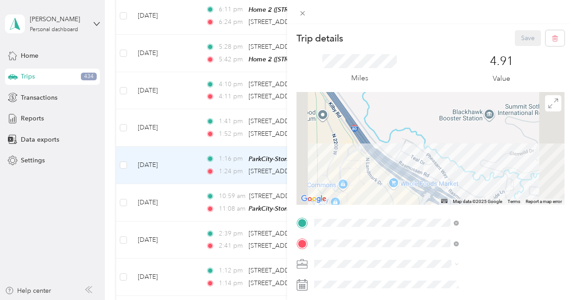
drag, startPoint x: 431, startPoint y: 184, endPoint x: 442, endPoint y: 83, distance: 101.8
click at [442, 83] on div "Trip details Save This trip cannot be edited because it is either under review,…" at bounding box center [430, 232] width 268 height 404
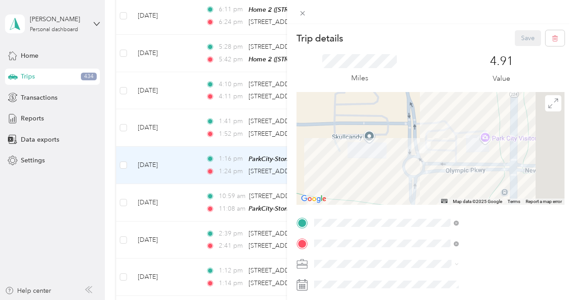
drag, startPoint x: 466, startPoint y: 134, endPoint x: 407, endPoint y: 178, distance: 73.9
click at [407, 178] on div at bounding box center [430, 148] width 268 height 113
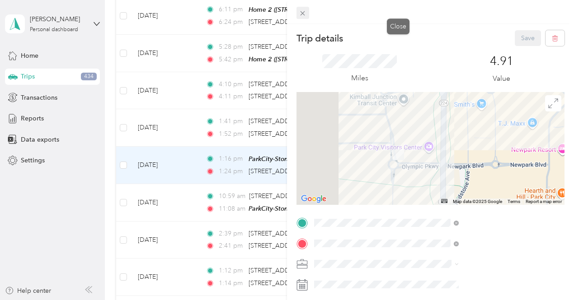
click at [309, 9] on span at bounding box center [302, 13] width 13 height 13
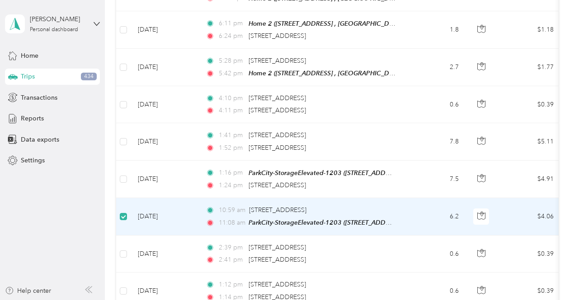
scroll to position [2154, 0]
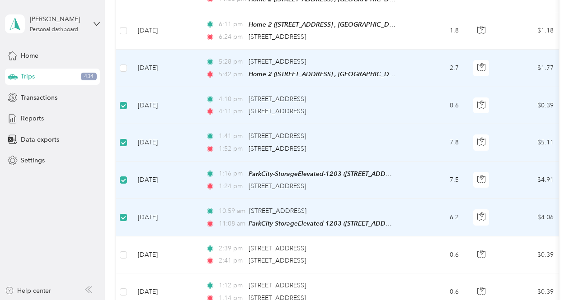
click at [121, 50] on td at bounding box center [123, 68] width 14 height 37
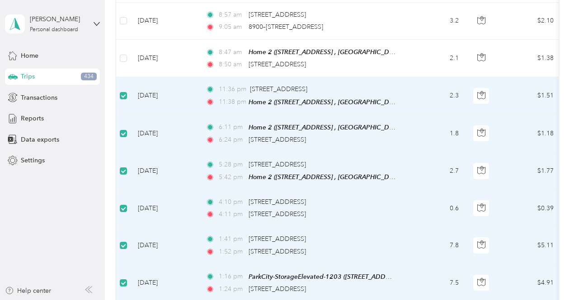
scroll to position [1918, 0]
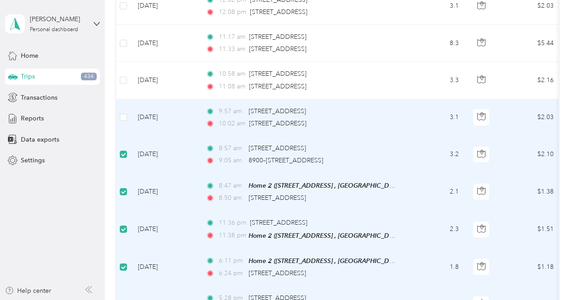
click at [126, 99] on td at bounding box center [123, 117] width 14 height 37
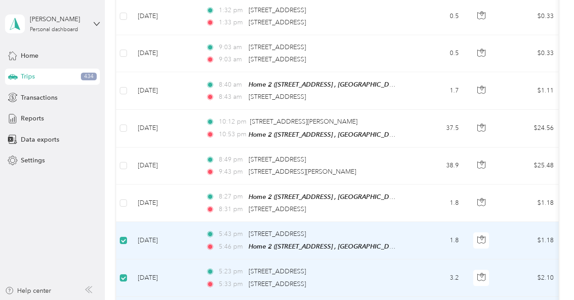
scroll to position [1123, 0]
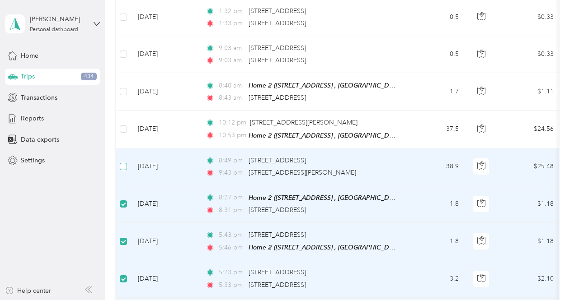
click at [125, 162] on label at bounding box center [123, 167] width 7 height 10
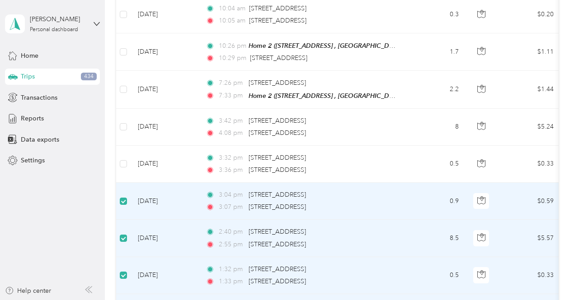
scroll to position [855, 0]
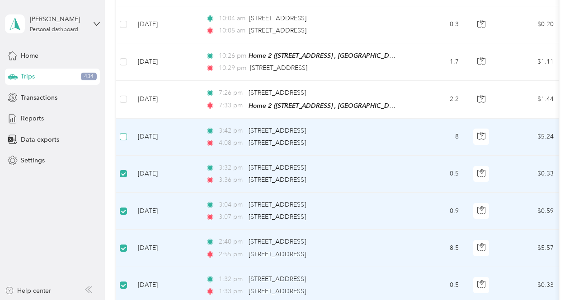
click at [125, 132] on label at bounding box center [123, 137] width 7 height 10
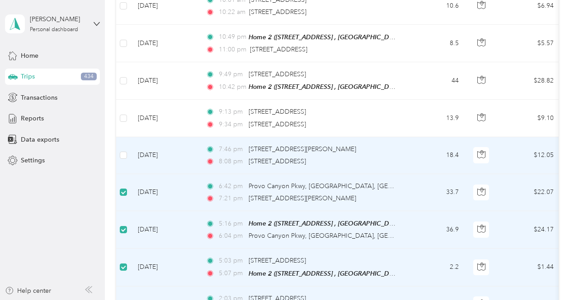
scroll to position [387, 0]
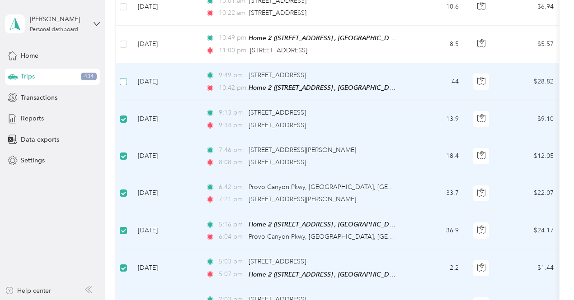
click at [126, 82] on label at bounding box center [123, 82] width 7 height 10
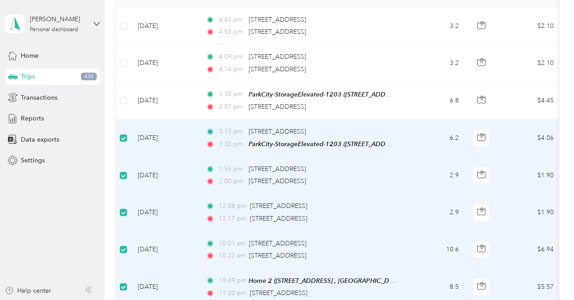
scroll to position [79, 0]
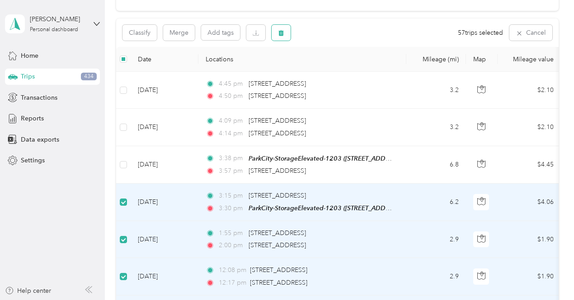
click at [280, 36] on icon "button" at bounding box center [280, 33] width 5 height 6
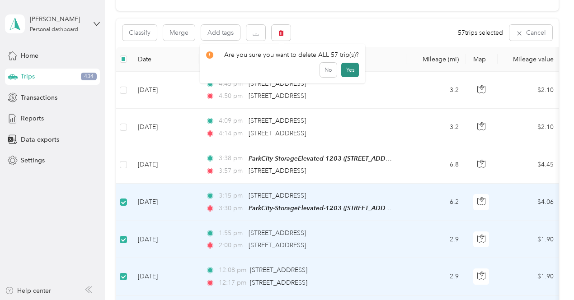
click at [343, 72] on button "Yes" at bounding box center [350, 70] width 18 height 14
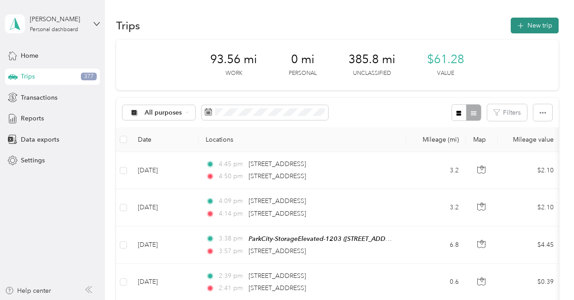
click at [537, 28] on button "New trip" at bounding box center [534, 26] width 48 height 16
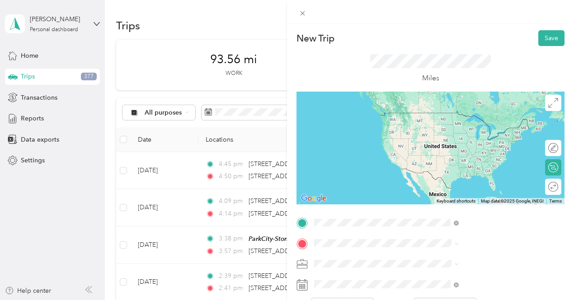
click at [484, 120] on strong "ParkCity-StorageElevated-1203" at bounding box center [504, 120] width 93 height 16
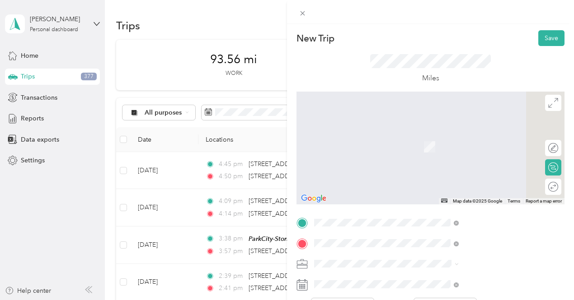
click at [445, 198] on span "3793 Blackstone Drive Park City, Utah 84098, United States" at bounding box center [471, 194] width 90 height 8
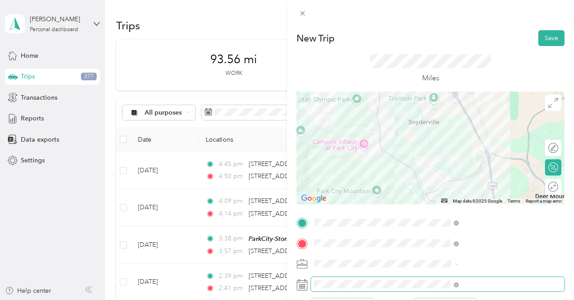
scroll to position [123, 0]
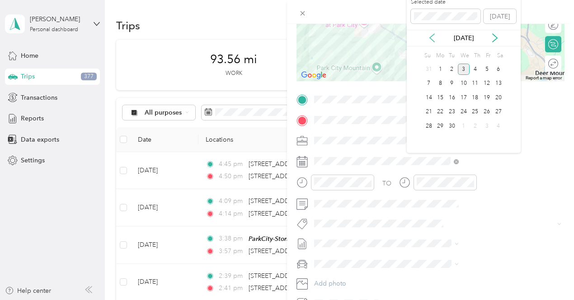
click at [432, 38] on icon at bounding box center [431, 37] width 9 height 9
click at [488, 126] on div "29" at bounding box center [487, 126] width 12 height 11
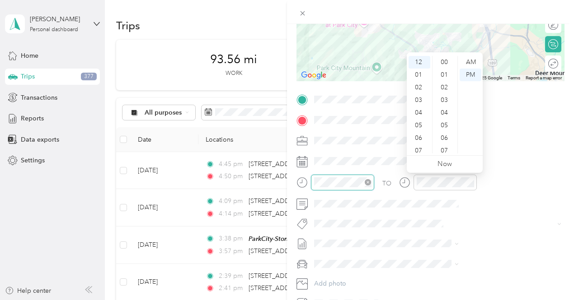
scroll to position [632, 0]
click at [487, 178] on div "TO" at bounding box center [430, 186] width 268 height 22
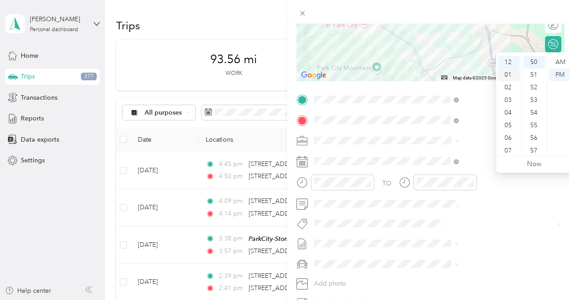
click at [505, 75] on div "01" at bounding box center [509, 75] width 22 height 13
click at [537, 117] on div "09" at bounding box center [534, 118] width 22 height 13
click at [476, 181] on div "TO" at bounding box center [430, 186] width 268 height 22
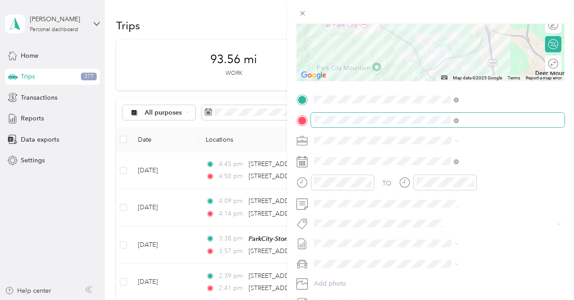
scroll to position [0, 0]
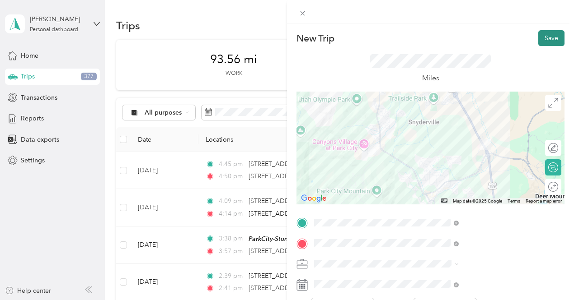
click at [539, 36] on button "Save" at bounding box center [551, 38] width 26 height 16
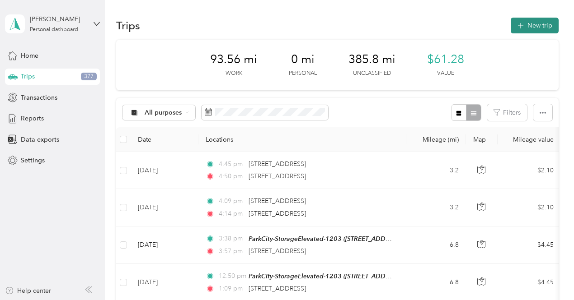
click at [532, 26] on button "New trip" at bounding box center [534, 26] width 48 height 16
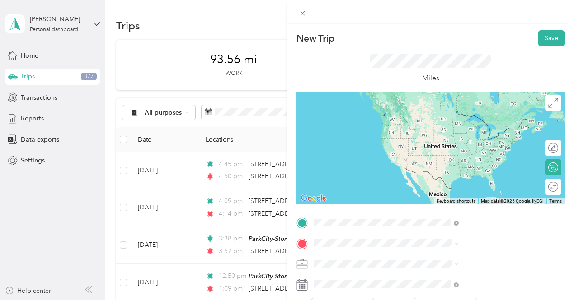
click at [514, 137] on span "4006 N. Forestdale Drive , 84098, Park City, Utah" at bounding box center [471, 135] width 90 height 8
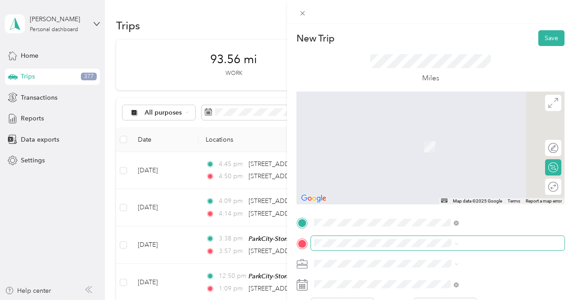
click at [439, 248] on span at bounding box center [437, 243] width 253 height 14
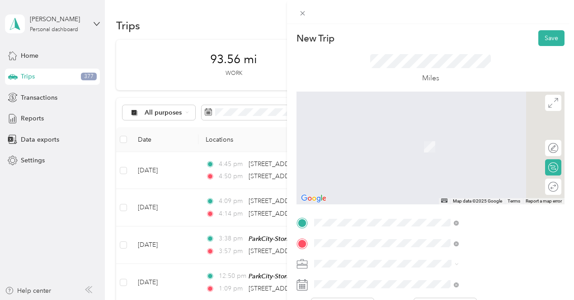
click at [494, 198] on span "3703 Blackstone Drive Park City, Utah 84098, United States" at bounding box center [471, 194] width 90 height 8
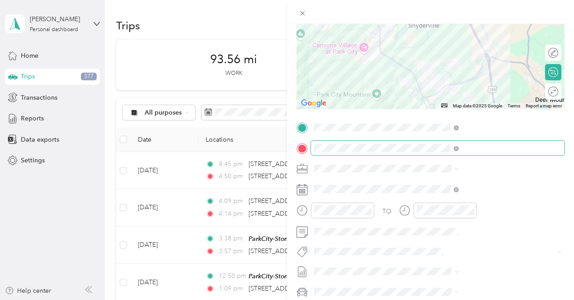
scroll to position [96, 0]
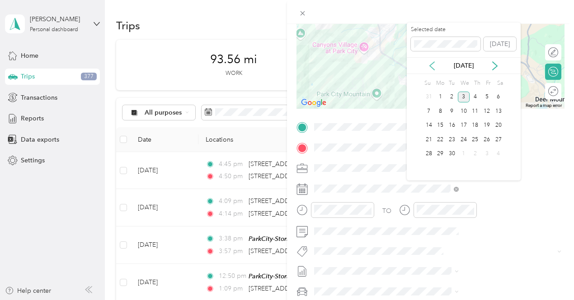
click at [431, 67] on icon at bounding box center [431, 65] width 9 height 9
click at [428, 168] on div "31" at bounding box center [429, 168] width 12 height 11
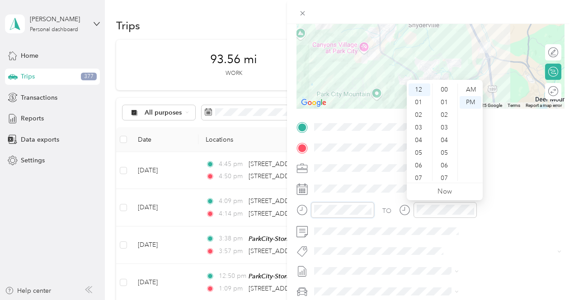
scroll to position [661, 0]
click at [449, 138] on div "56" at bounding box center [445, 137] width 22 height 13
click at [417, 98] on div "01" at bounding box center [419, 102] width 22 height 13
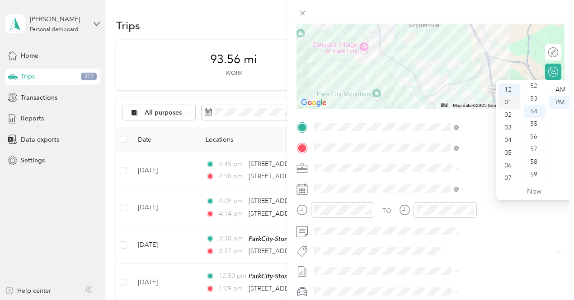
click at [506, 104] on div "01" at bounding box center [509, 102] width 22 height 13
click at [508, 103] on div "02" at bounding box center [509, 102] width 22 height 13
click at [533, 92] on div "17" at bounding box center [534, 92] width 22 height 13
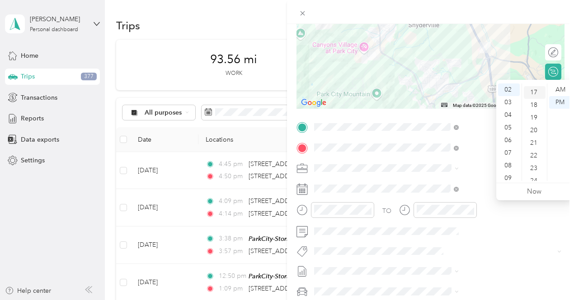
scroll to position [215, 0]
click at [481, 196] on span at bounding box center [437, 189] width 253 height 14
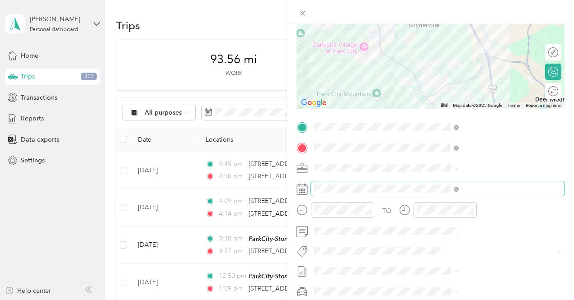
scroll to position [0, 0]
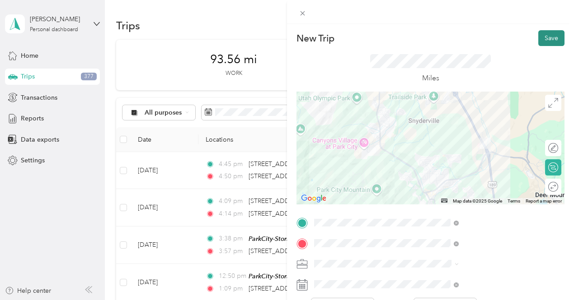
click at [539, 42] on button "Save" at bounding box center [551, 38] width 26 height 16
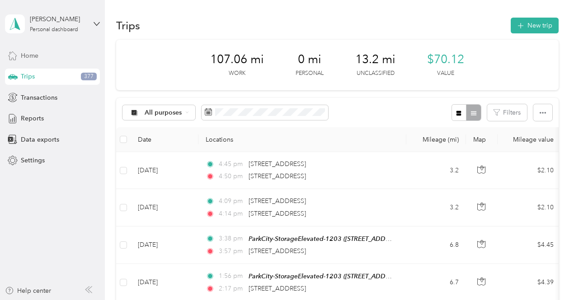
click at [42, 57] on div "Home" at bounding box center [52, 55] width 95 height 16
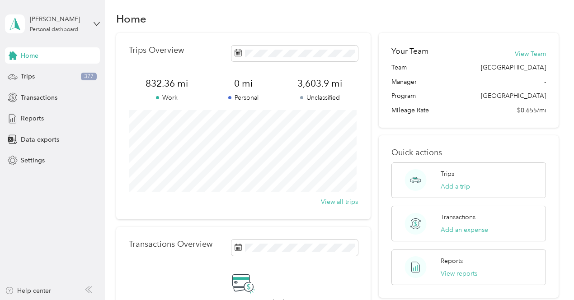
scroll to position [106, 0]
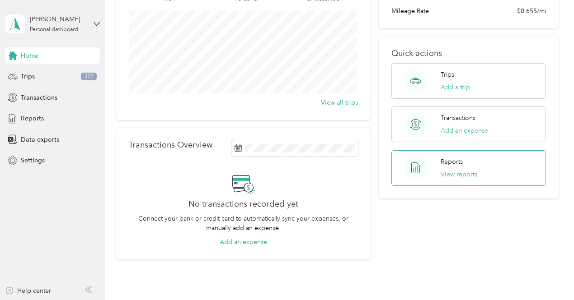
click at [433, 160] on div "Reports View reports" at bounding box center [468, 168] width 154 height 36
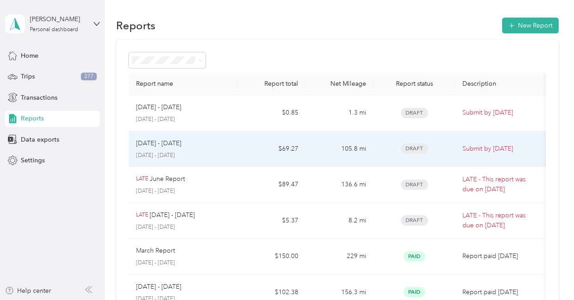
click at [317, 160] on td "105.8 mi" at bounding box center [339, 149] width 68 height 36
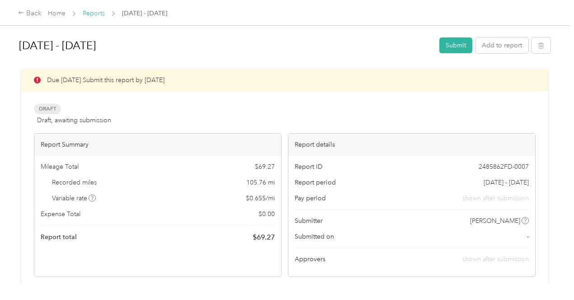
click at [89, 17] on link "Reports" at bounding box center [94, 13] width 22 height 8
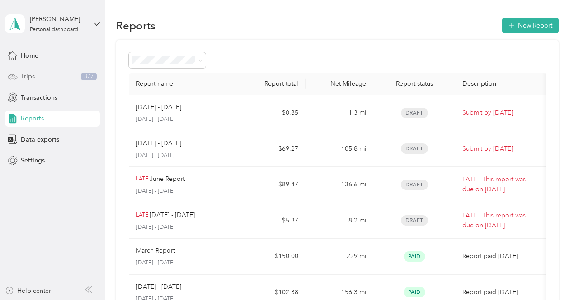
click at [55, 75] on div "Trips 377" at bounding box center [52, 77] width 95 height 16
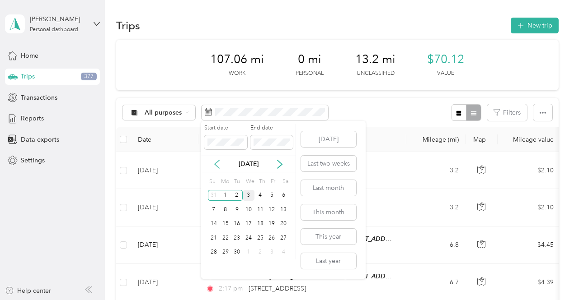
click at [219, 167] on icon at bounding box center [216, 164] width 9 height 9
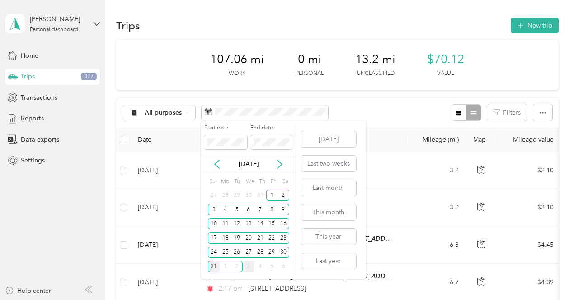
click at [215, 266] on div "31" at bounding box center [214, 266] width 12 height 11
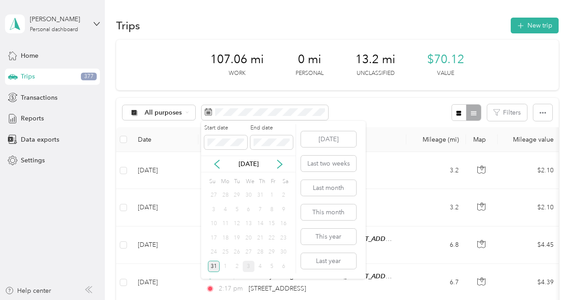
click at [211, 263] on div "31" at bounding box center [214, 266] width 12 height 11
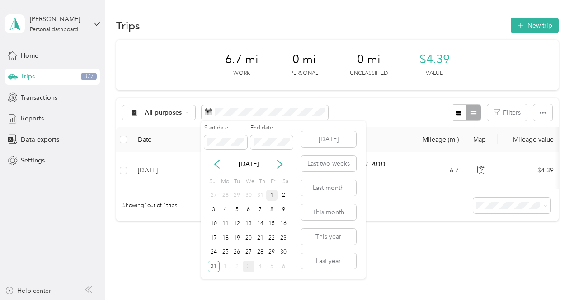
click at [271, 195] on div "1" at bounding box center [272, 195] width 12 height 11
click at [214, 266] on div "31" at bounding box center [214, 266] width 12 height 11
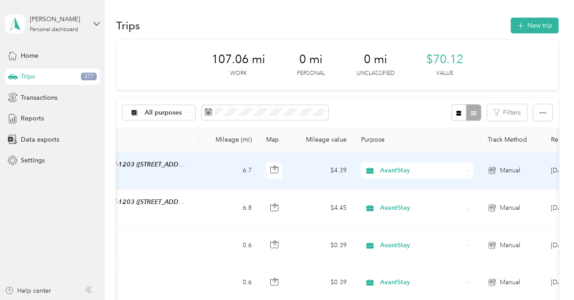
scroll to position [0, 308]
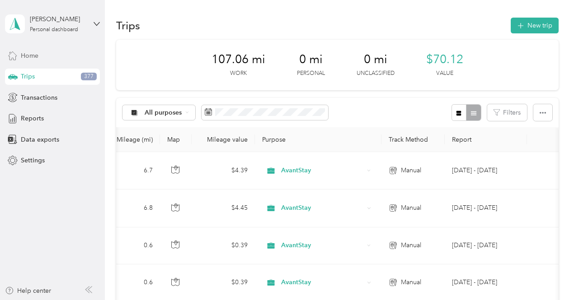
click at [37, 56] on span "Home" at bounding box center [30, 55] width 18 height 9
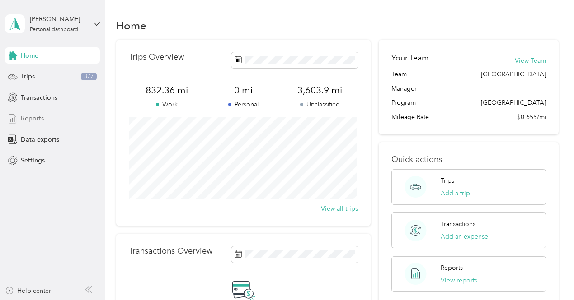
click at [38, 118] on span "Reports" at bounding box center [32, 118] width 23 height 9
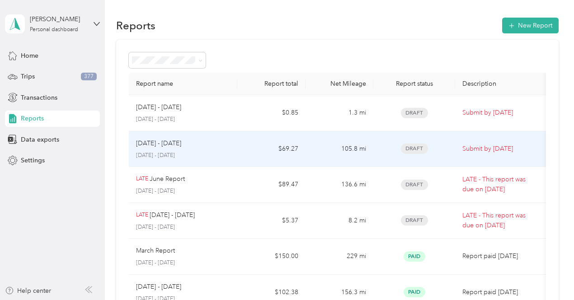
click at [262, 151] on td "$69.27" at bounding box center [271, 149] width 68 height 36
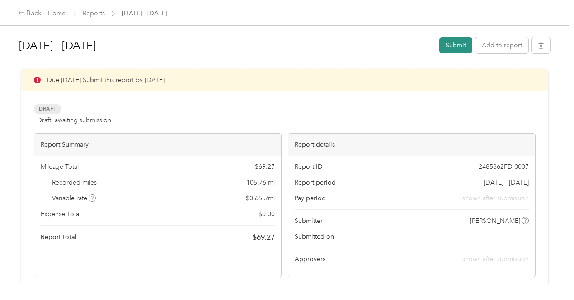
click at [455, 47] on button "Submit" at bounding box center [455, 45] width 33 height 16
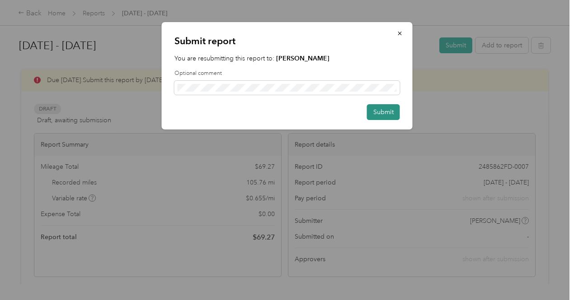
click at [381, 115] on button "Submit" at bounding box center [383, 112] width 33 height 16
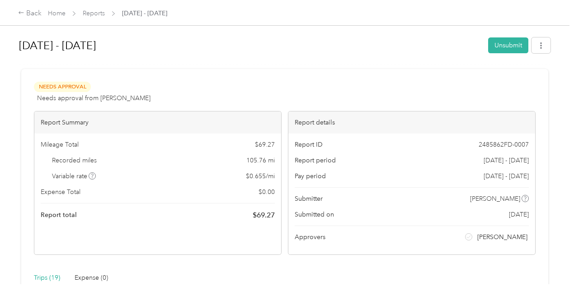
click at [306, 66] on div at bounding box center [284, 65] width 531 height 9
